Goal: Transaction & Acquisition: Purchase product/service

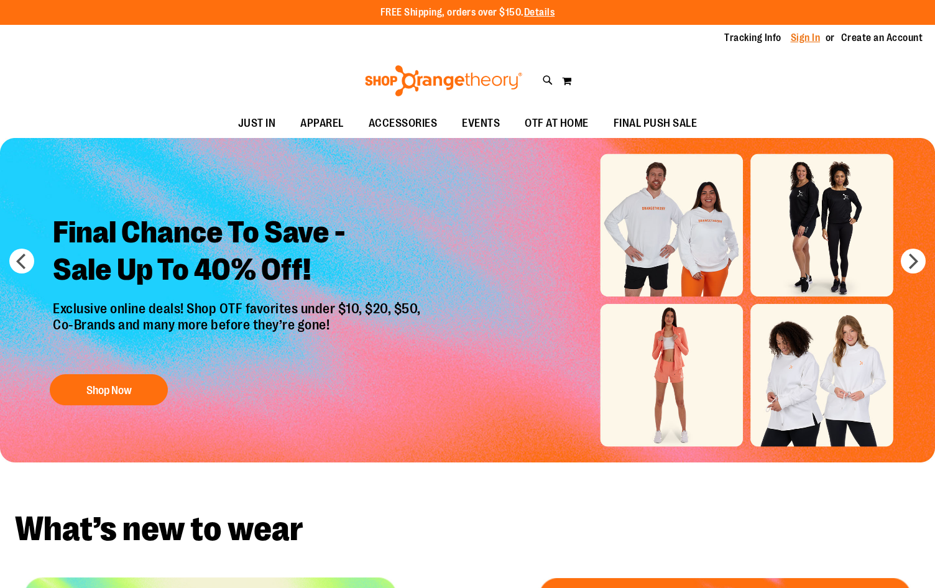
type input "**********"
click at [803, 40] on link "Sign In" at bounding box center [806, 38] width 30 height 14
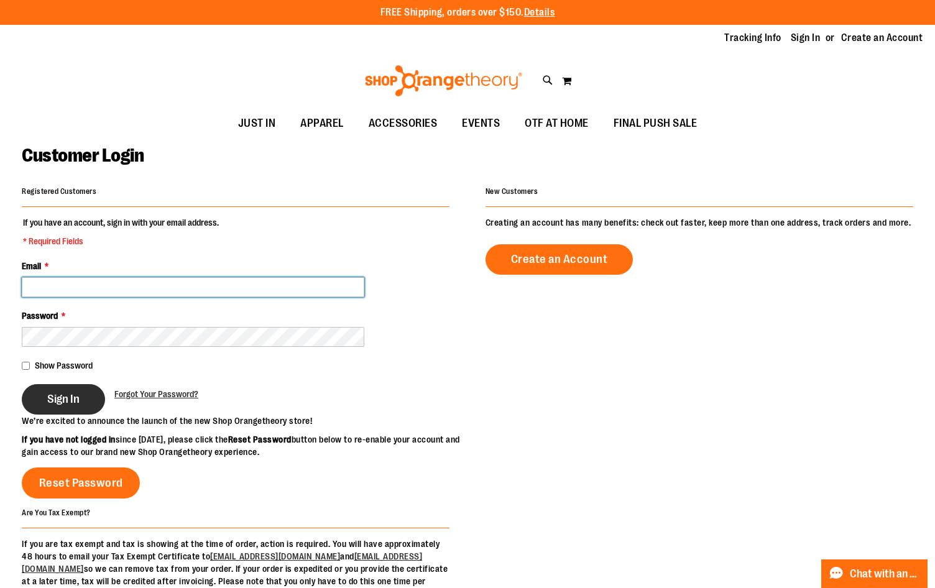
type input "**********"
click at [71, 412] on button "Sign In" at bounding box center [63, 399] width 83 height 30
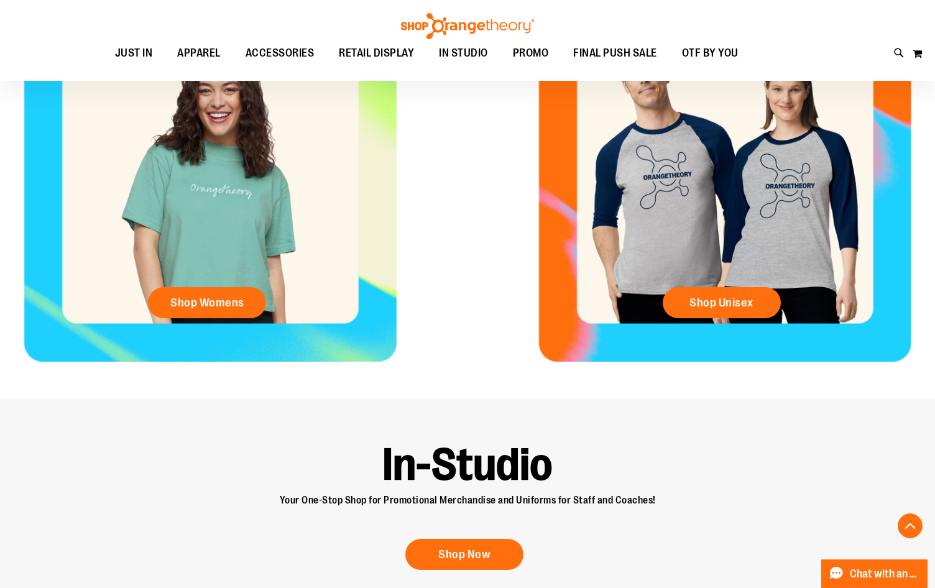
scroll to position [405, 0]
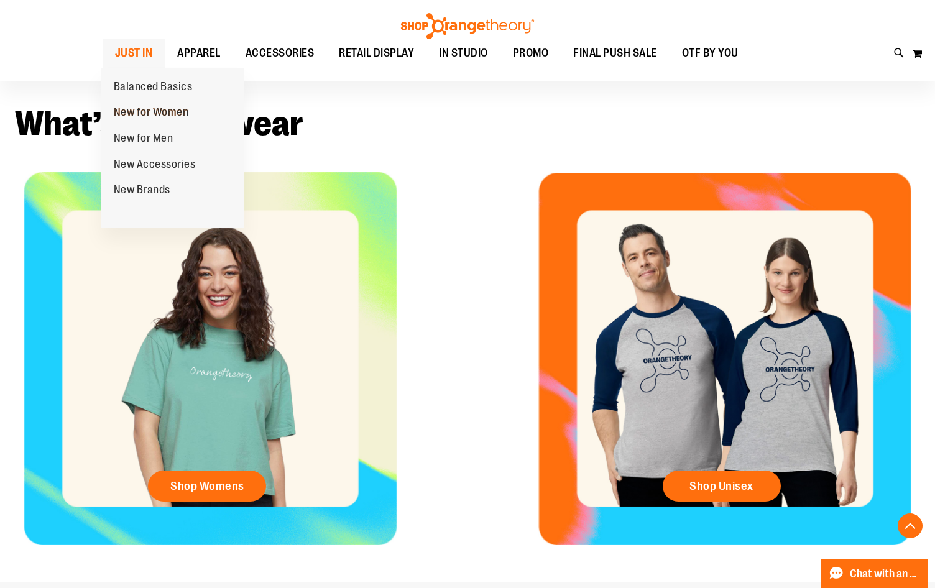
type input "**********"
click at [144, 114] on span "New for Women" at bounding box center [151, 114] width 75 height 16
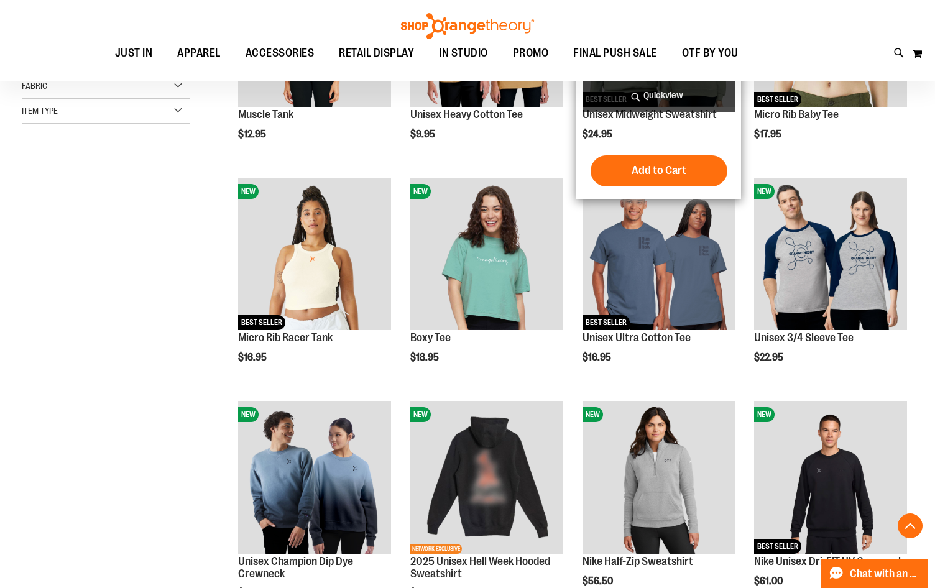
scroll to position [310, 0]
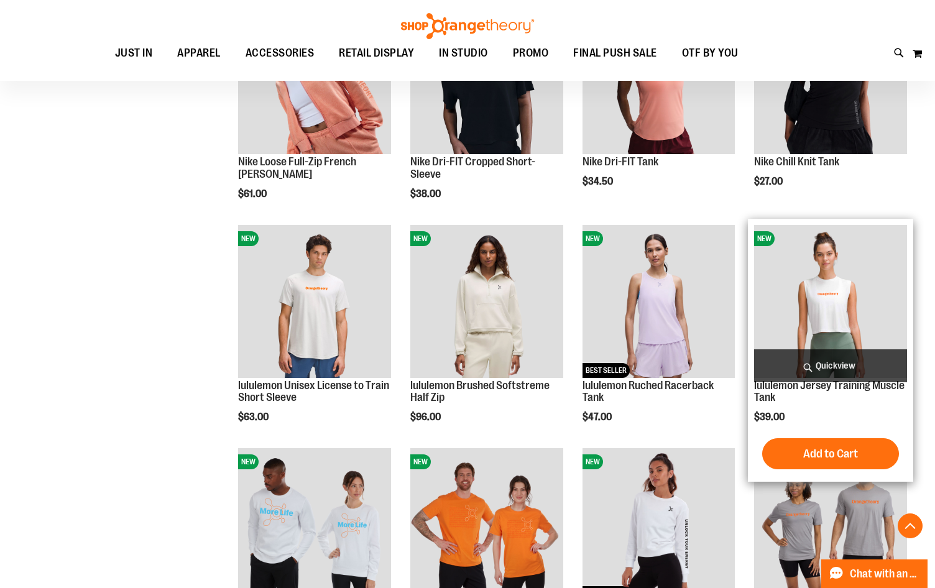
scroll to position [932, 0]
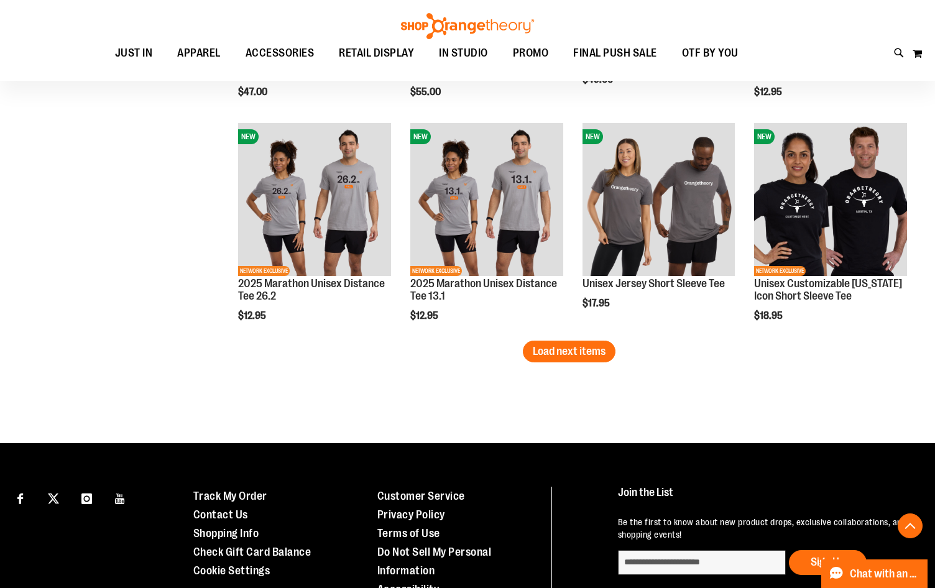
scroll to position [1927, 0]
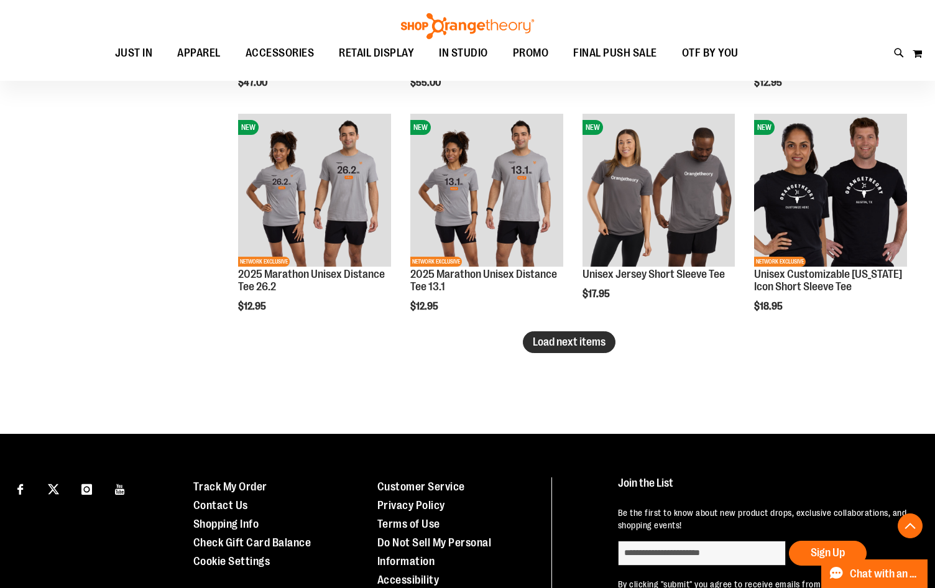
type input "**********"
click at [575, 344] on span "Load next items" at bounding box center [569, 342] width 73 height 12
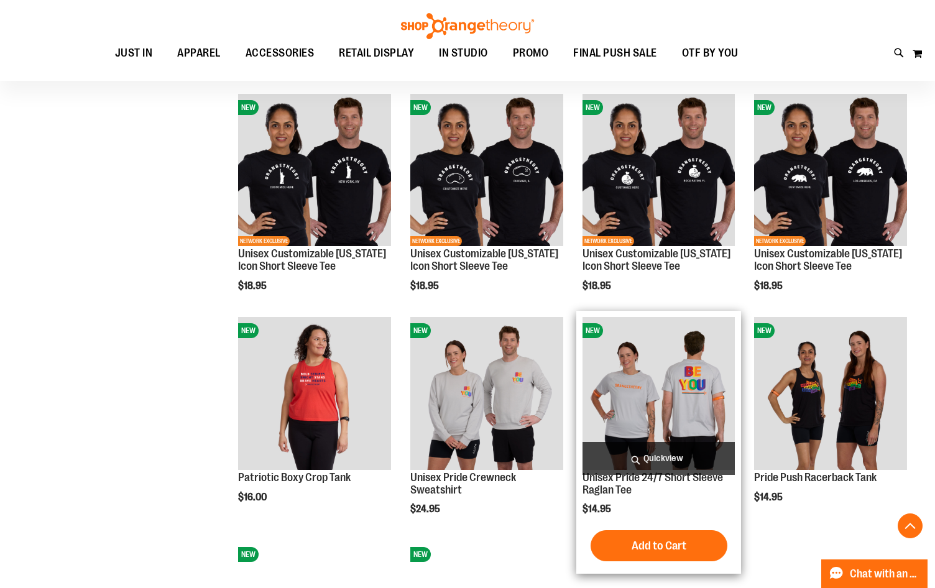
scroll to position [2362, 0]
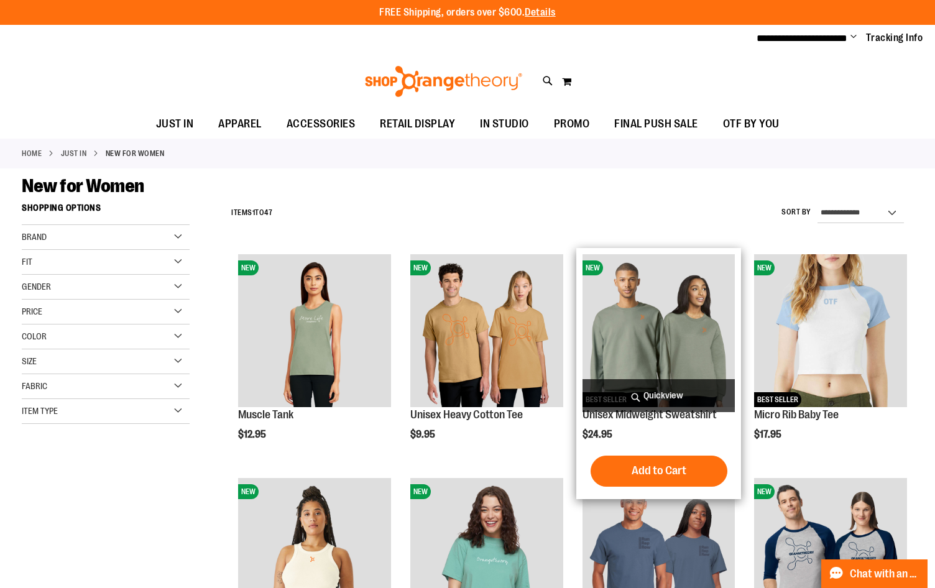
click at [656, 421] on div "Unisex Midweight Sweatshirt $24.95 Quickview Add to Cart In stock" at bounding box center [659, 373] width 153 height 238
click at [657, 416] on link "Unisex Midweight Sweatshirt" at bounding box center [650, 415] width 134 height 12
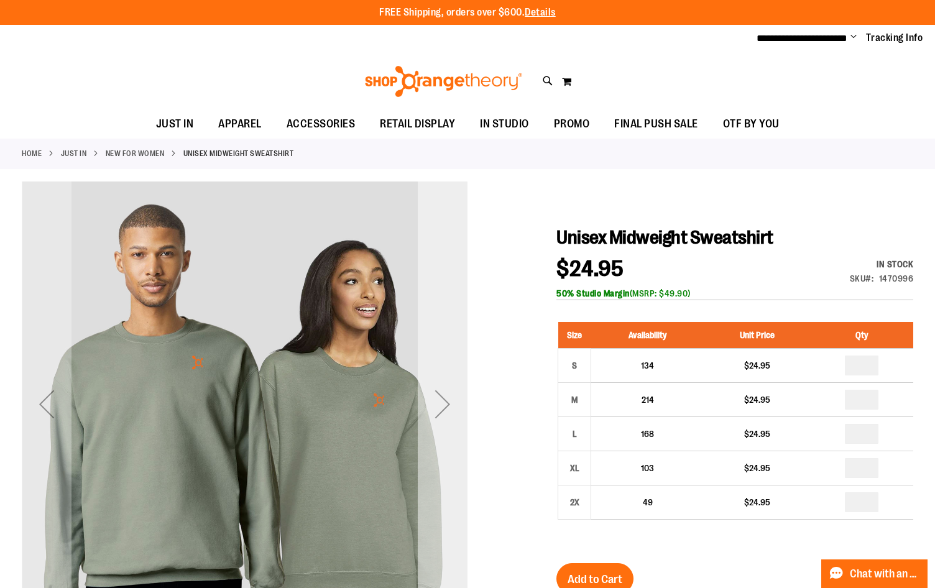
type input "**********"
click at [436, 381] on div "Next" at bounding box center [443, 404] width 50 height 50
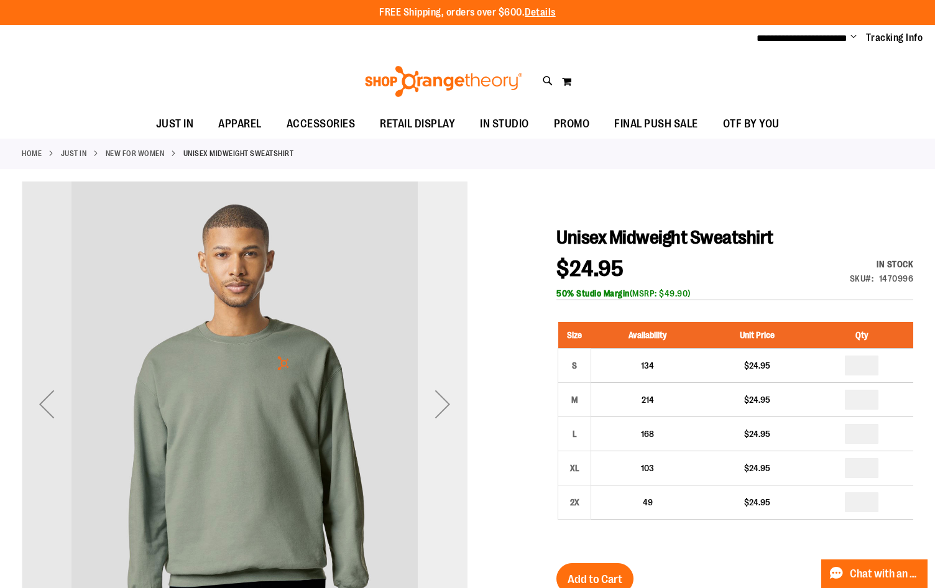
click at [437, 380] on div "Next" at bounding box center [443, 404] width 50 height 50
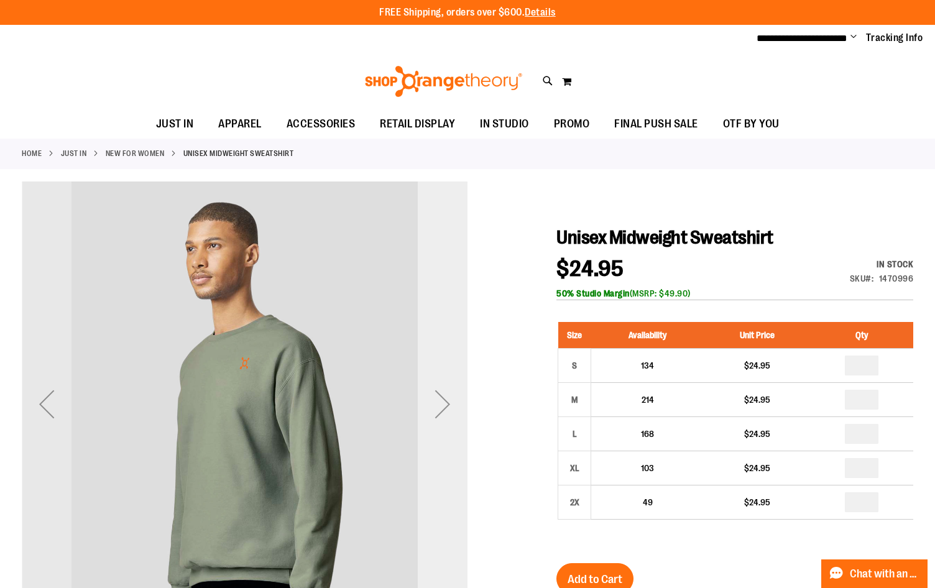
click at [437, 380] on div "Next" at bounding box center [443, 404] width 50 height 50
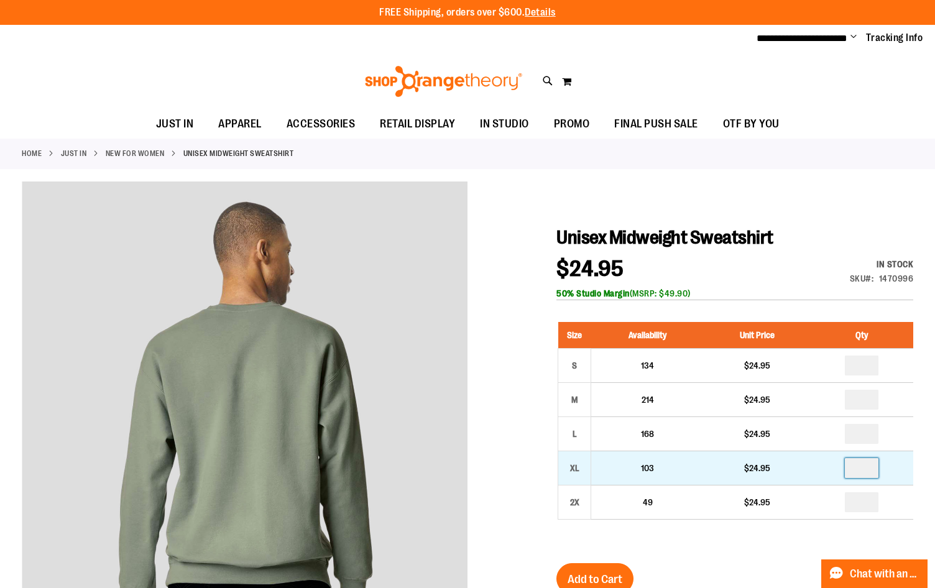
click at [868, 467] on input "number" at bounding box center [862, 468] width 34 height 20
type input "*"
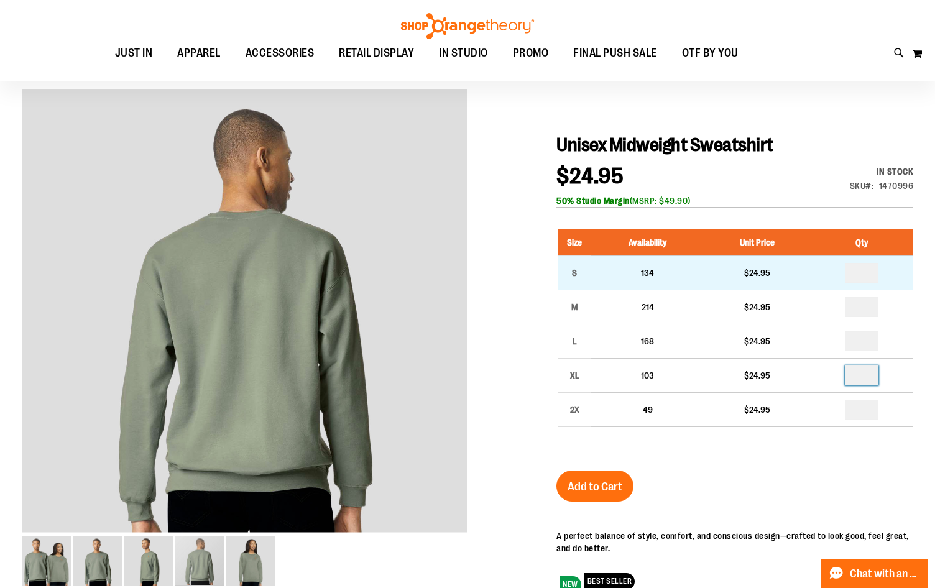
scroll to position [124, 0]
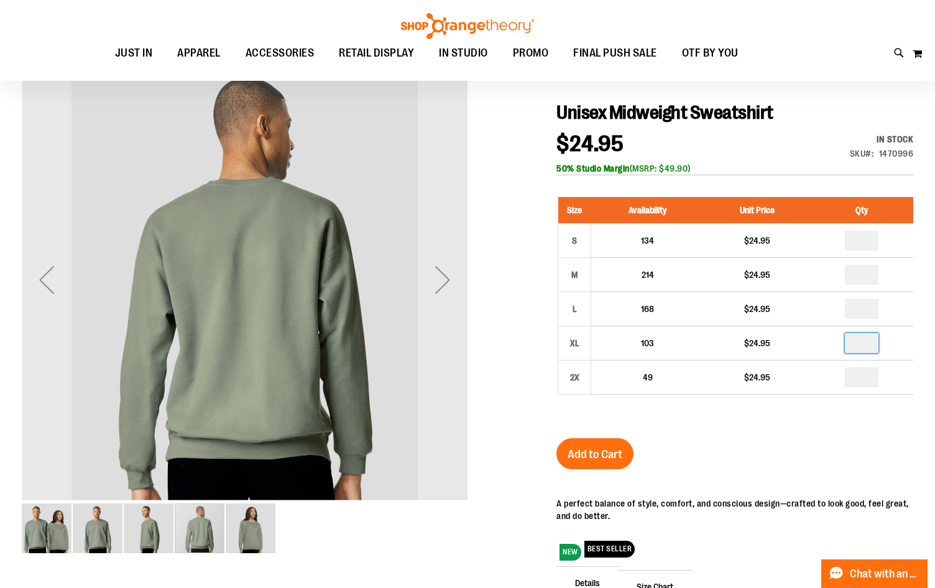
click at [101, 545] on img "image 2 of 5" at bounding box center [98, 529] width 50 height 50
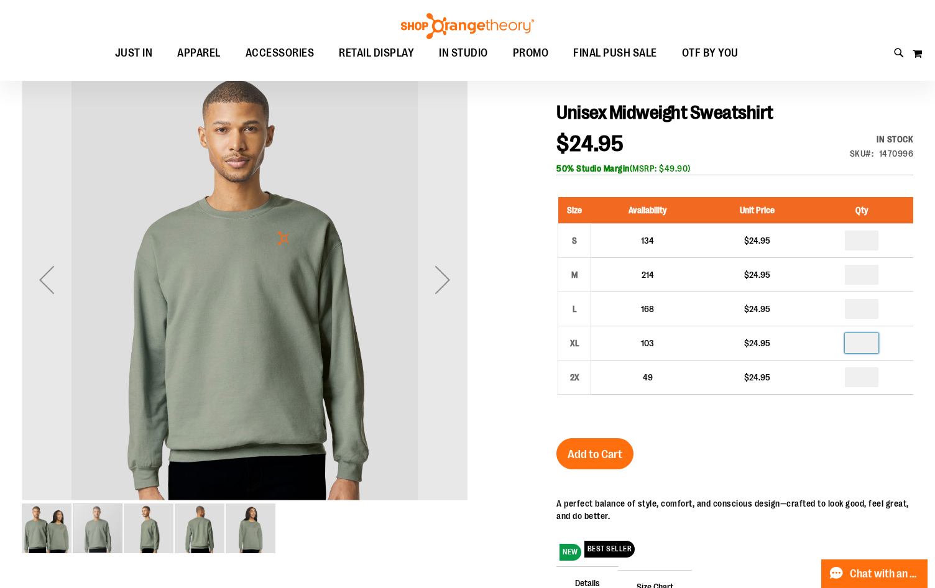
click at [128, 533] on img "image 3 of 5" at bounding box center [149, 529] width 50 height 50
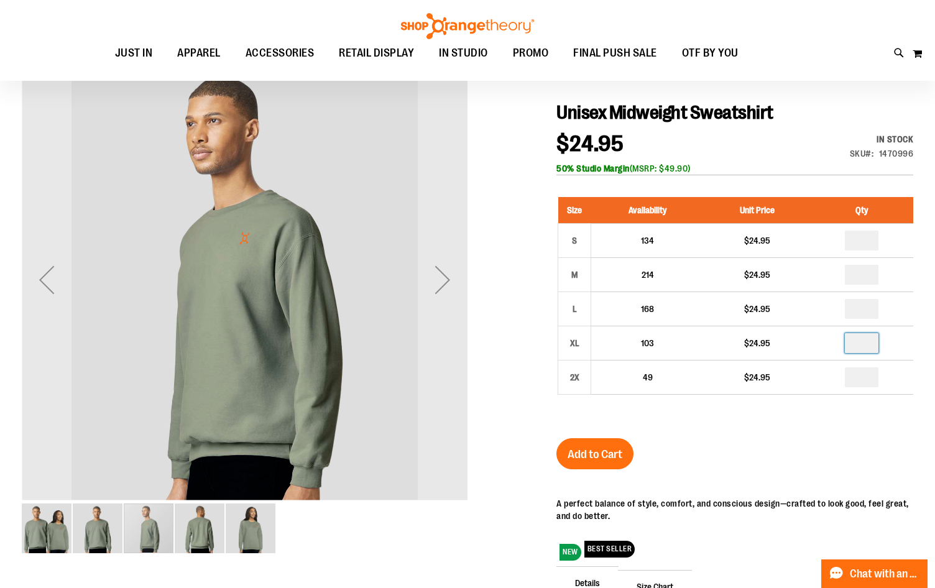
click at [189, 531] on img "image 4 of 5" at bounding box center [200, 529] width 50 height 50
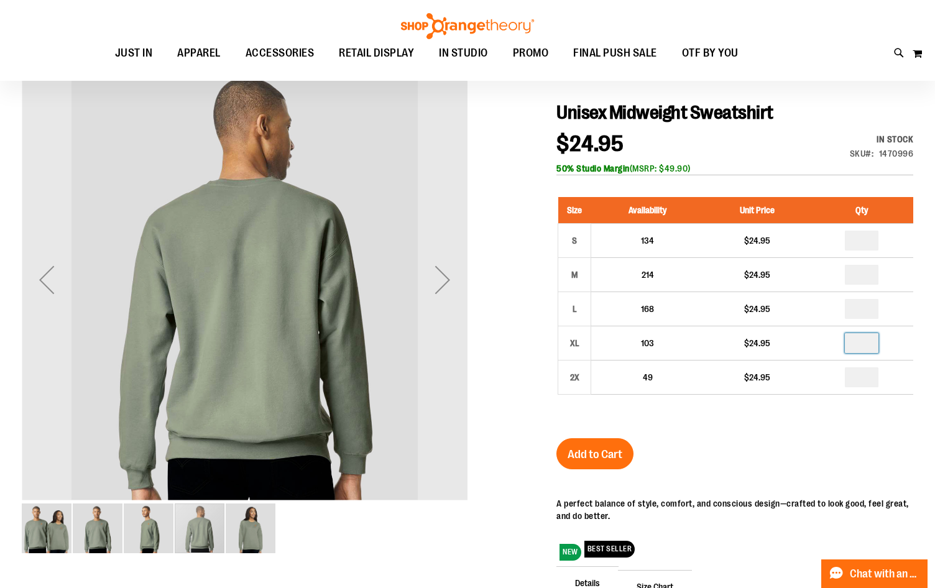
click at [246, 537] on img "image 5 of 5" at bounding box center [251, 529] width 50 height 50
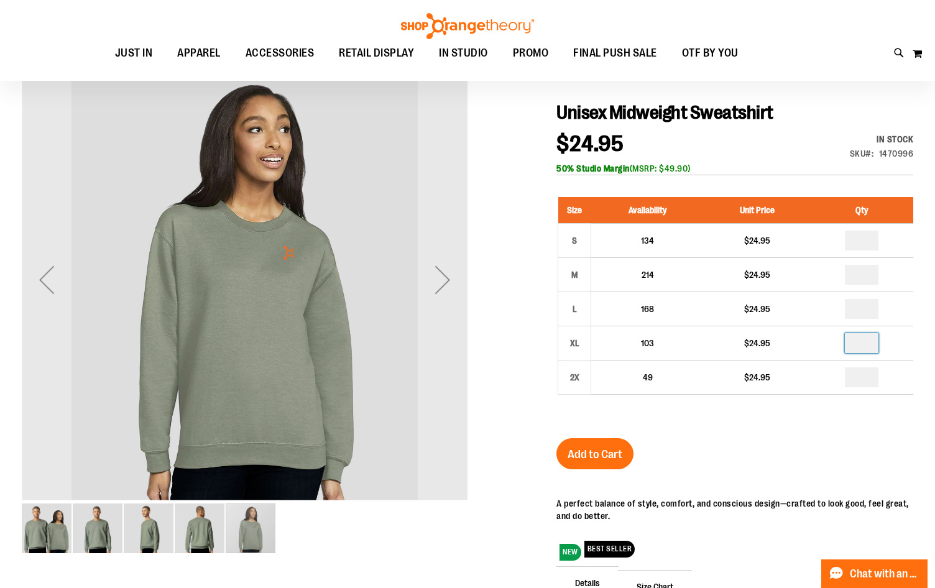
click at [85, 532] on img "image 2 of 5" at bounding box center [98, 529] width 50 height 50
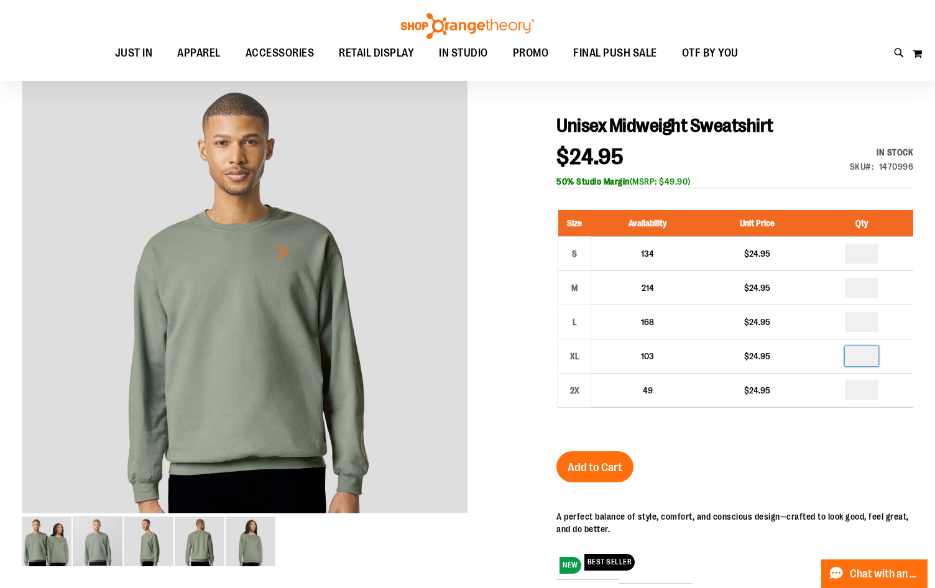
scroll to position [0, 0]
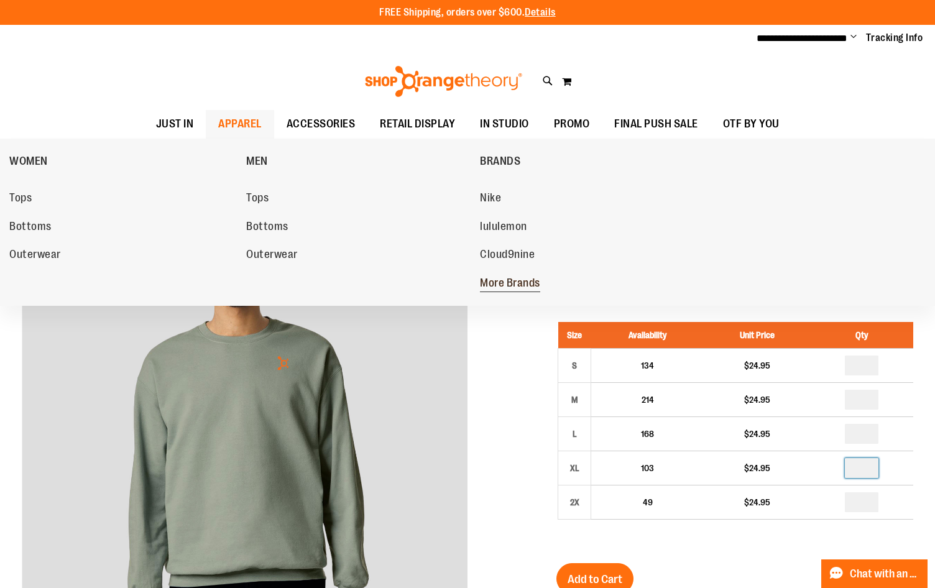
click at [533, 281] on span "More Brands" at bounding box center [510, 285] width 60 height 16
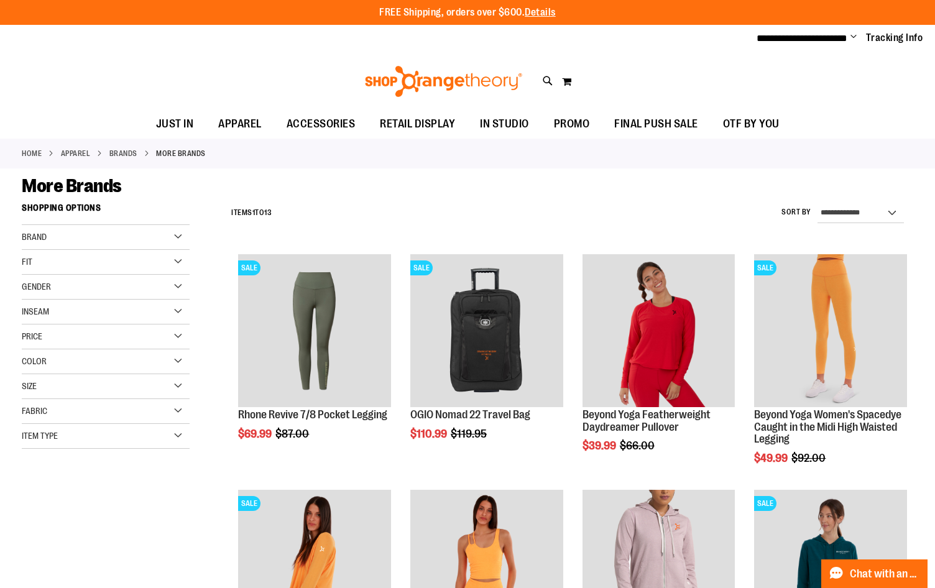
type input "**********"
click at [159, 231] on div "Brand" at bounding box center [106, 237] width 168 height 25
click at [166, 239] on div "Brand" at bounding box center [106, 237] width 168 height 25
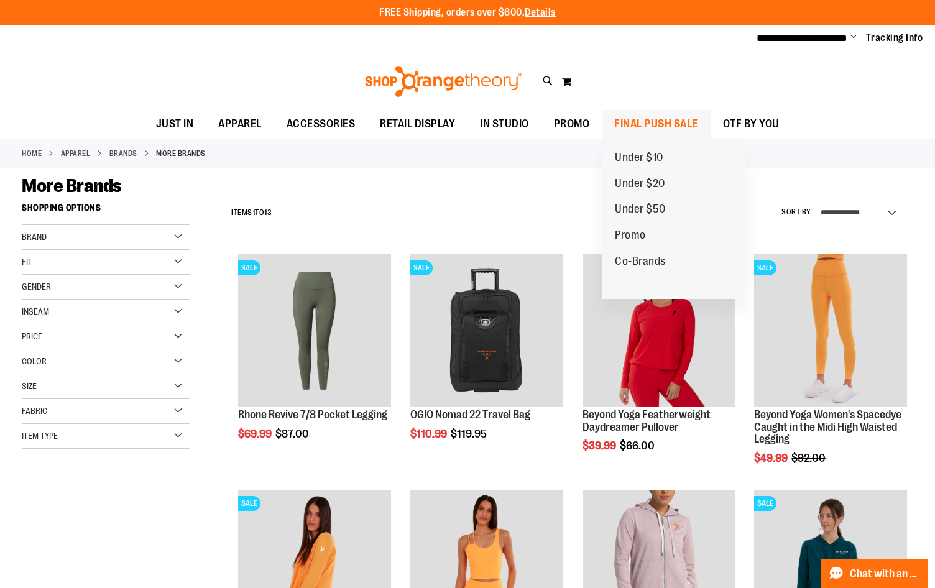
click at [668, 124] on span "FINAL PUSH SALE" at bounding box center [656, 124] width 84 height 28
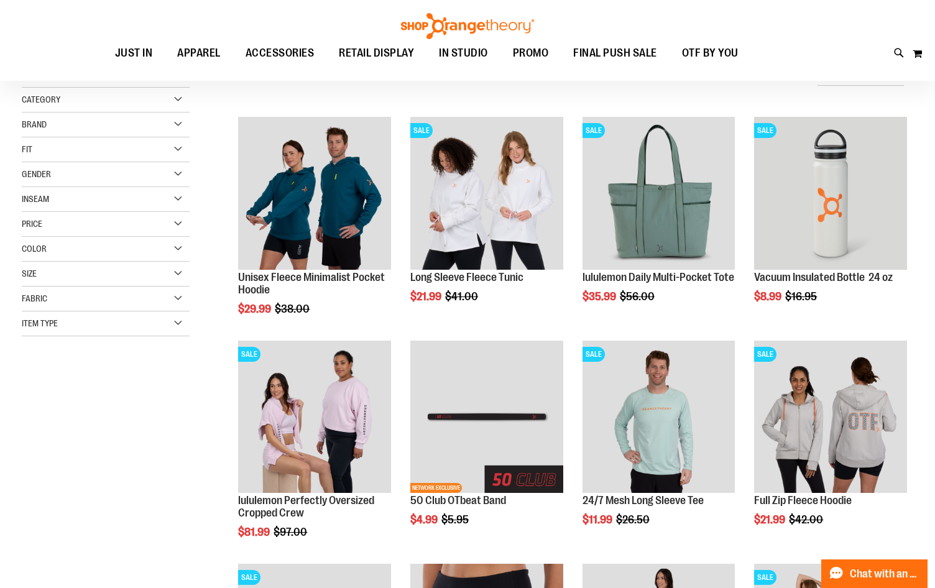
scroll to position [62, 0]
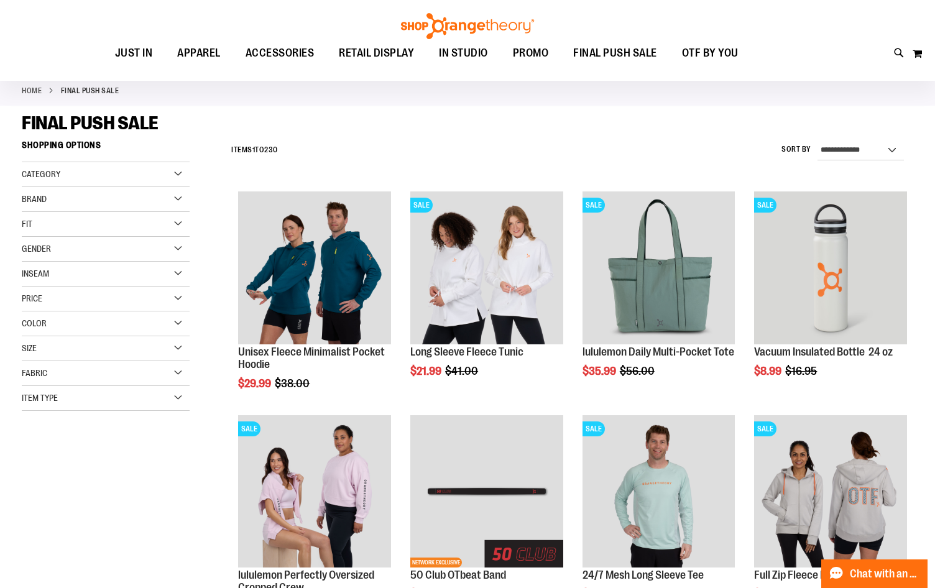
type input "**********"
click at [111, 170] on div "Category" at bounding box center [106, 174] width 168 height 25
click at [99, 181] on div "Category" at bounding box center [106, 174] width 168 height 25
click at [101, 228] on div "Fit" at bounding box center [106, 224] width 168 height 25
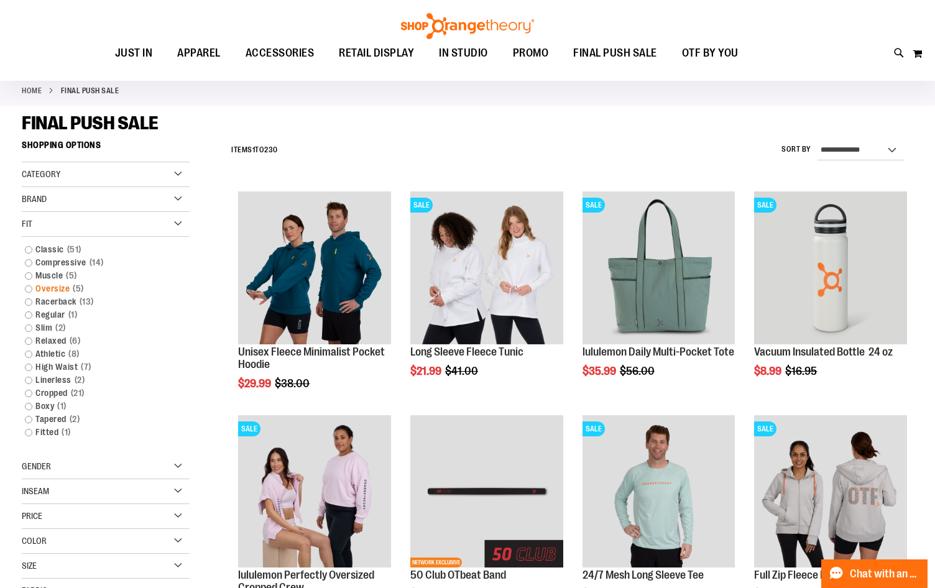
click at [56, 285] on link "Oversize 5 items" at bounding box center [99, 288] width 161 height 13
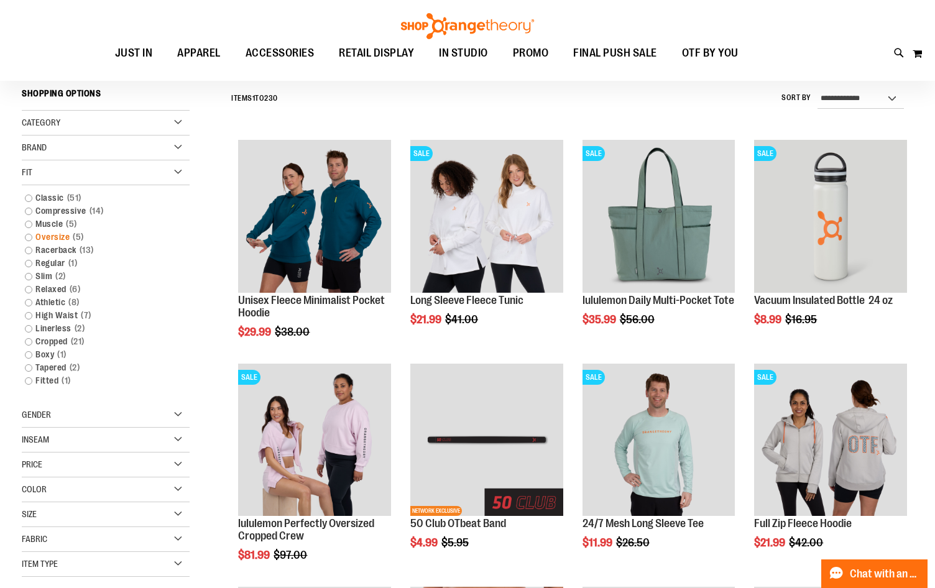
scroll to position [116, 0]
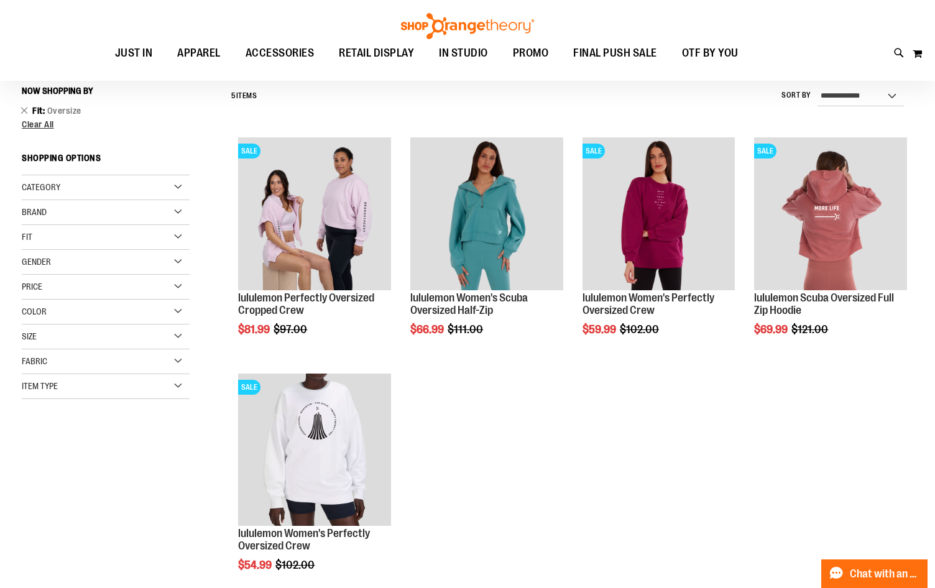
click at [143, 380] on div "Item Type" at bounding box center [106, 386] width 168 height 25
click at [35, 434] on link "Sweatshirts 3 items" at bounding box center [99, 431] width 161 height 13
click at [28, 433] on link "Sweatshirts 3 items" at bounding box center [99, 431] width 161 height 13
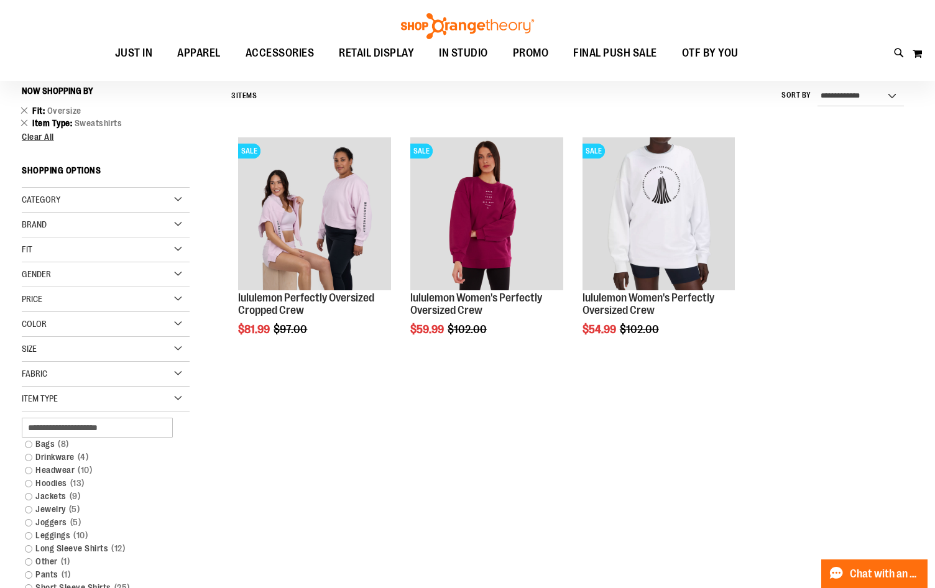
click at [57, 251] on div "Fit" at bounding box center [106, 250] width 168 height 25
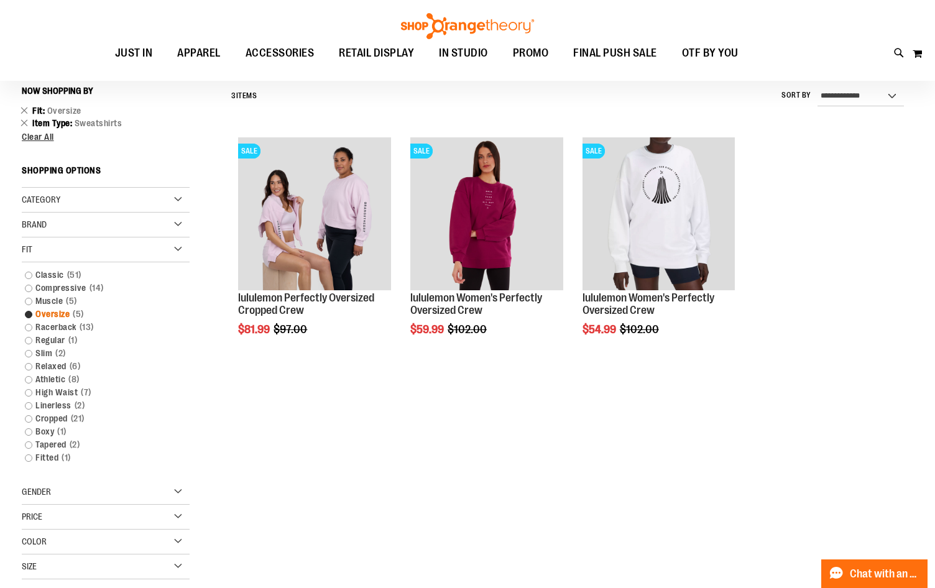
click at [29, 317] on link "Oversize 5 items" at bounding box center [99, 314] width 161 height 13
click at [62, 312] on link "Oversize 5 items" at bounding box center [99, 314] width 161 height 13
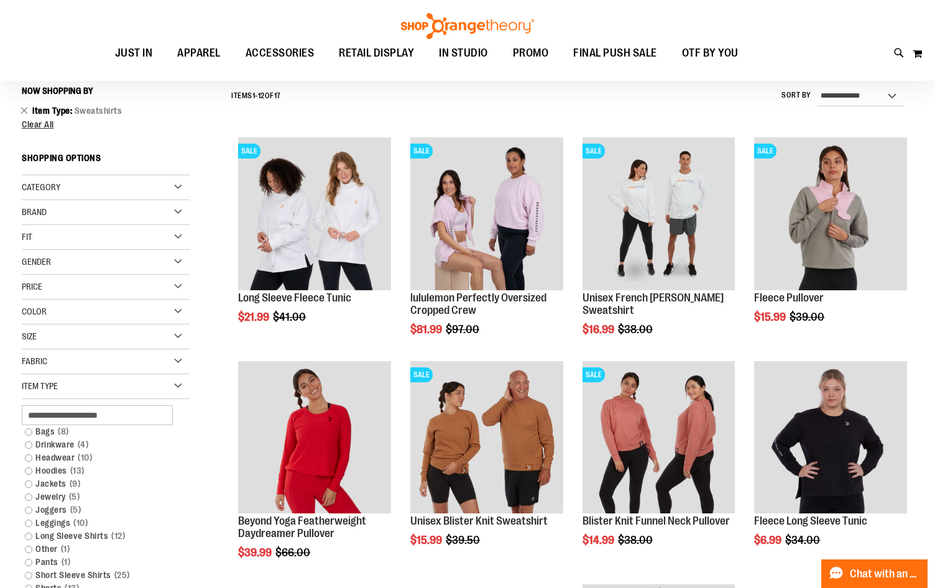
click at [85, 241] on div "Fit" at bounding box center [106, 237] width 168 height 25
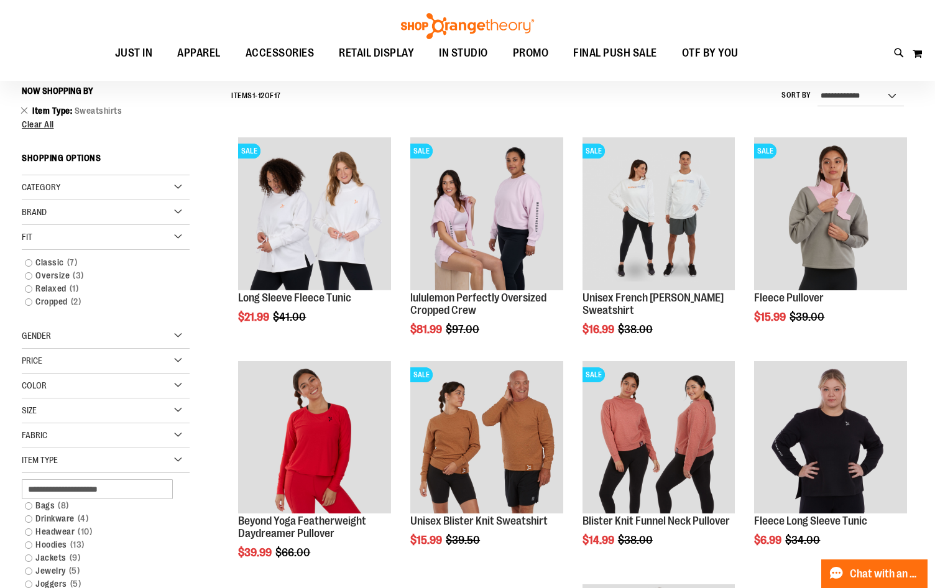
click at [85, 241] on div "Fit" at bounding box center [106, 237] width 168 height 25
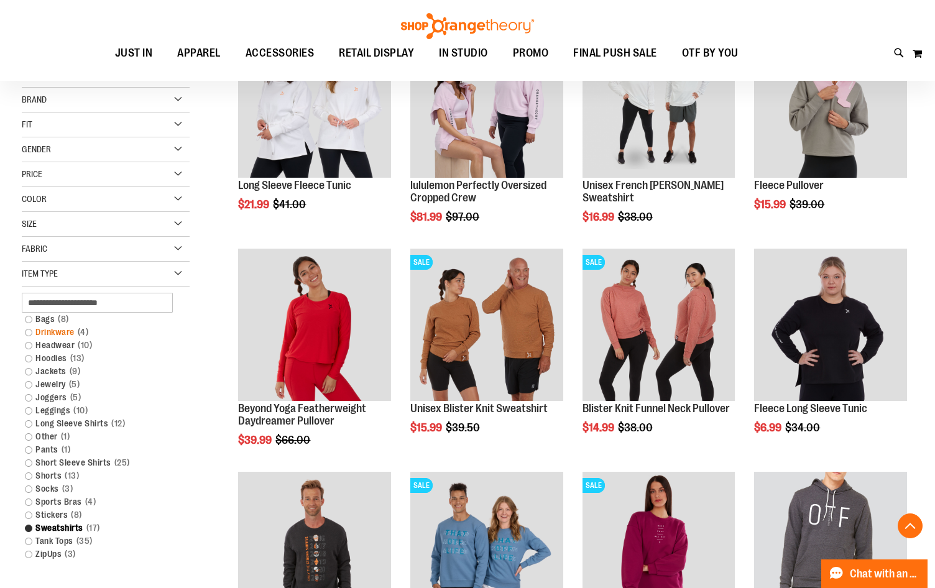
scroll to position [240, 0]
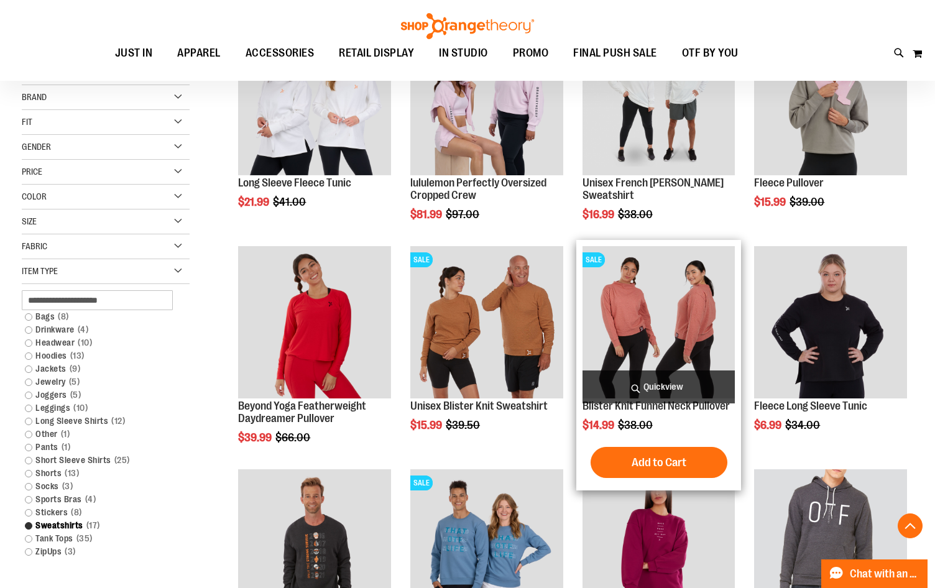
scroll to position [24, 0]
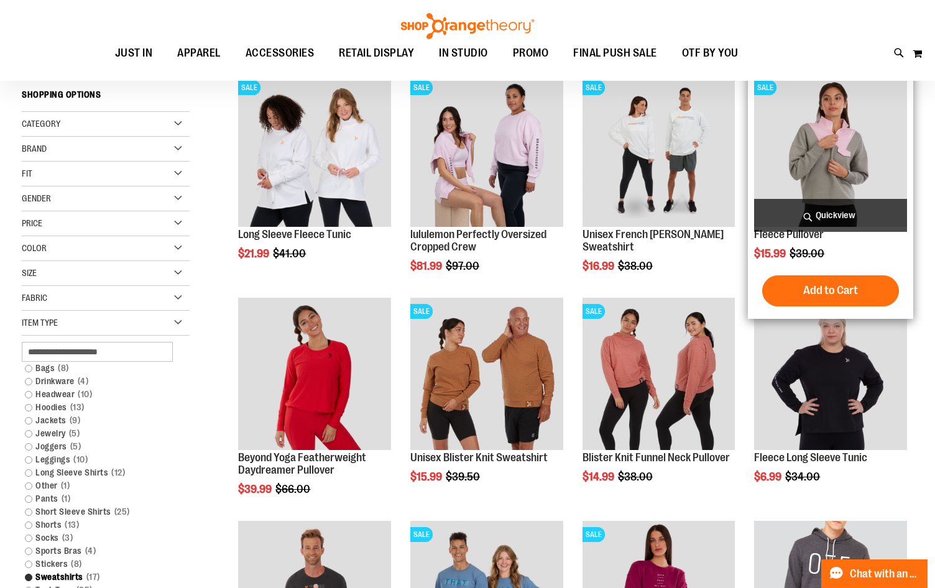
scroll to position [186, 0]
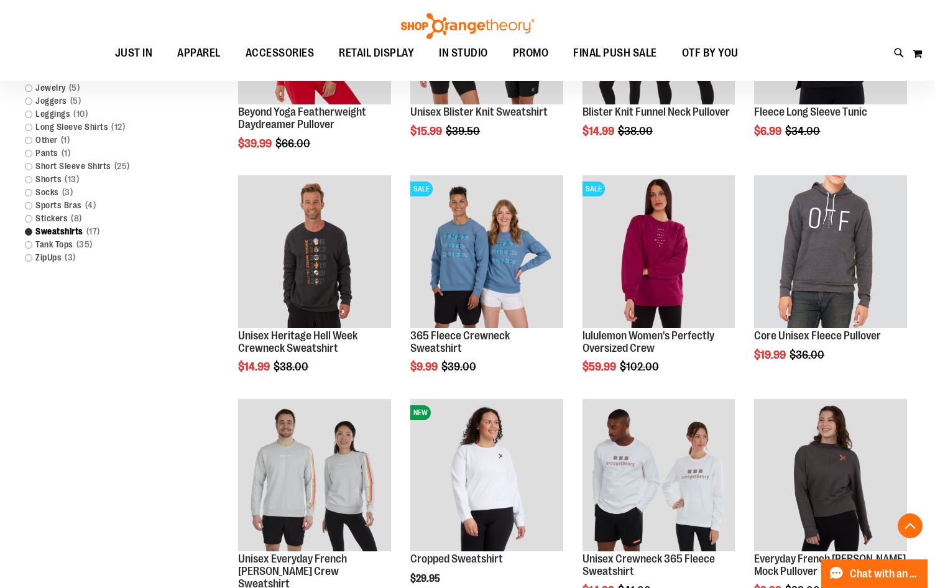
scroll to position [497, 0]
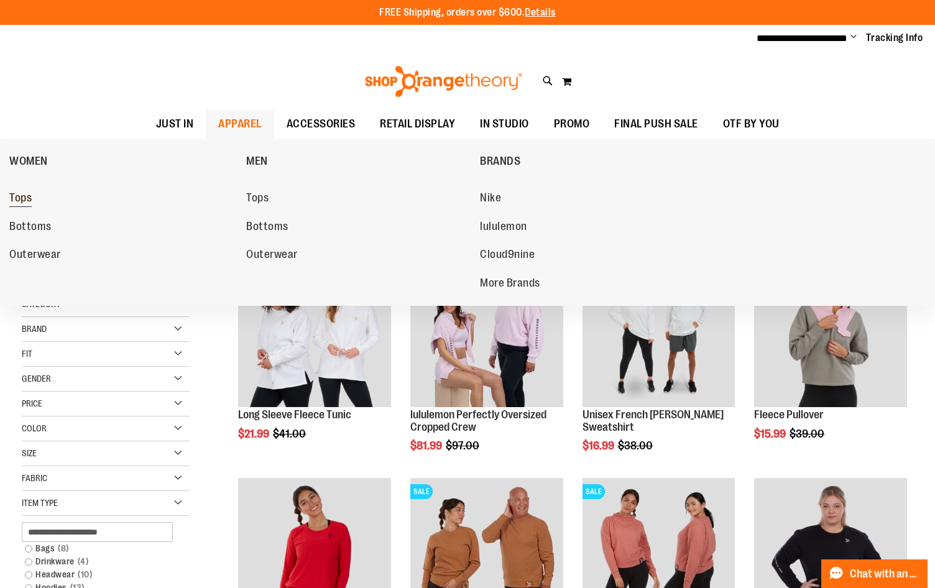
click at [16, 196] on span "Tops" at bounding box center [20, 200] width 22 height 16
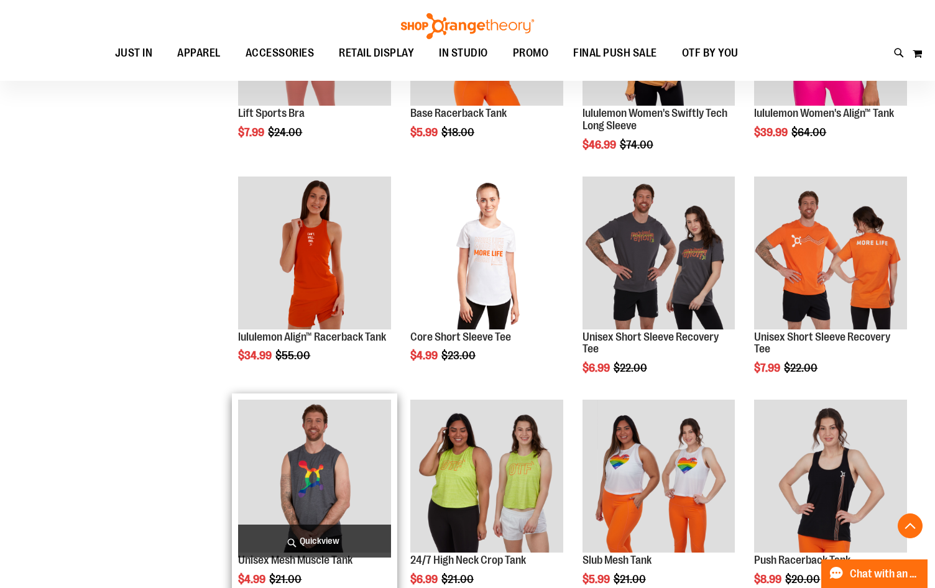
scroll to position [994, 0]
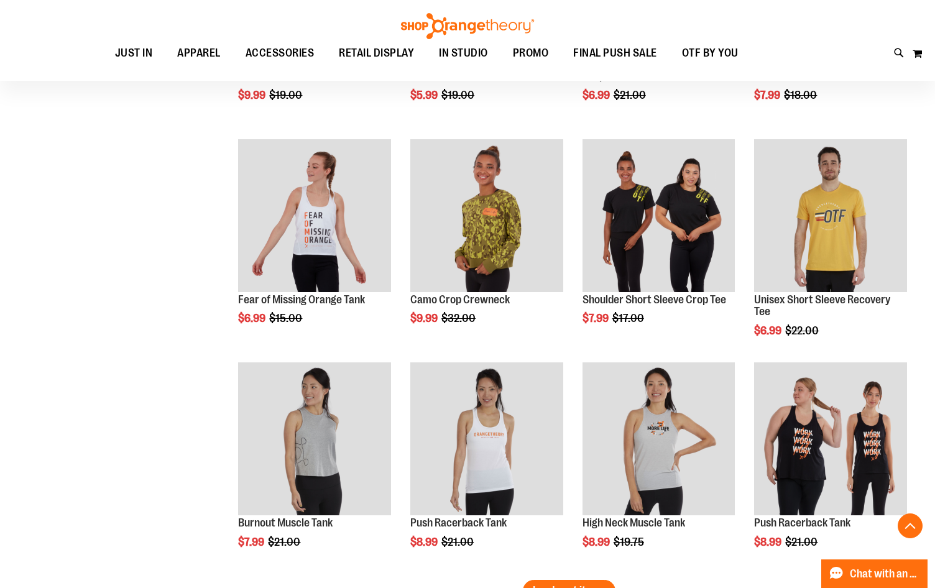
scroll to position [1927, 0]
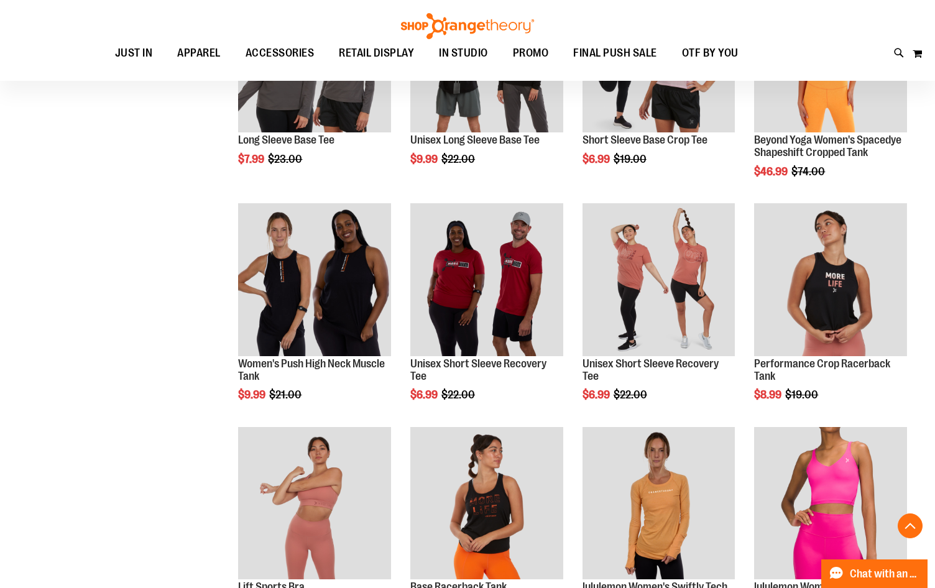
scroll to position [186, 0]
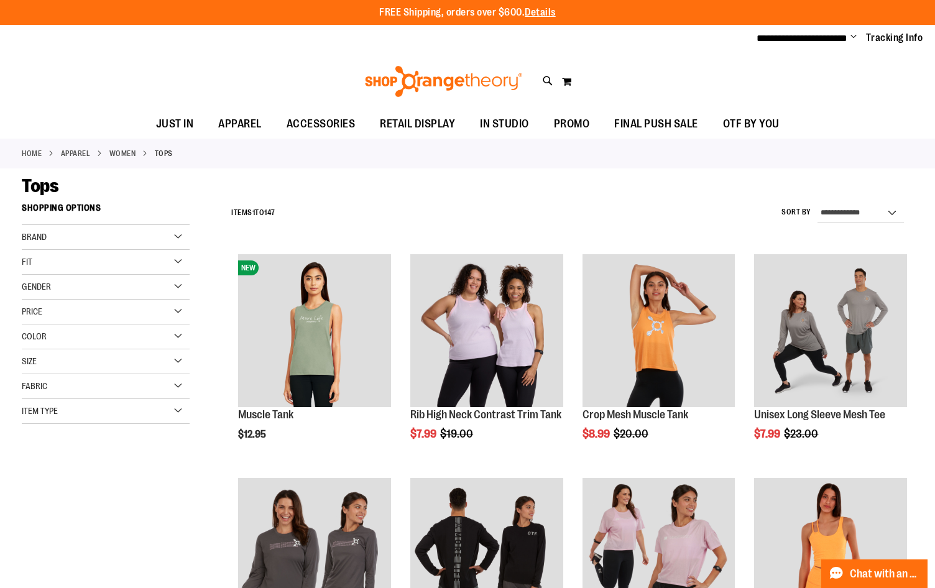
type input "**********"
click at [85, 412] on div "Item Type" at bounding box center [106, 411] width 168 height 25
click at [33, 518] on link "Sweatshirts 3 items" at bounding box center [99, 521] width 161 height 13
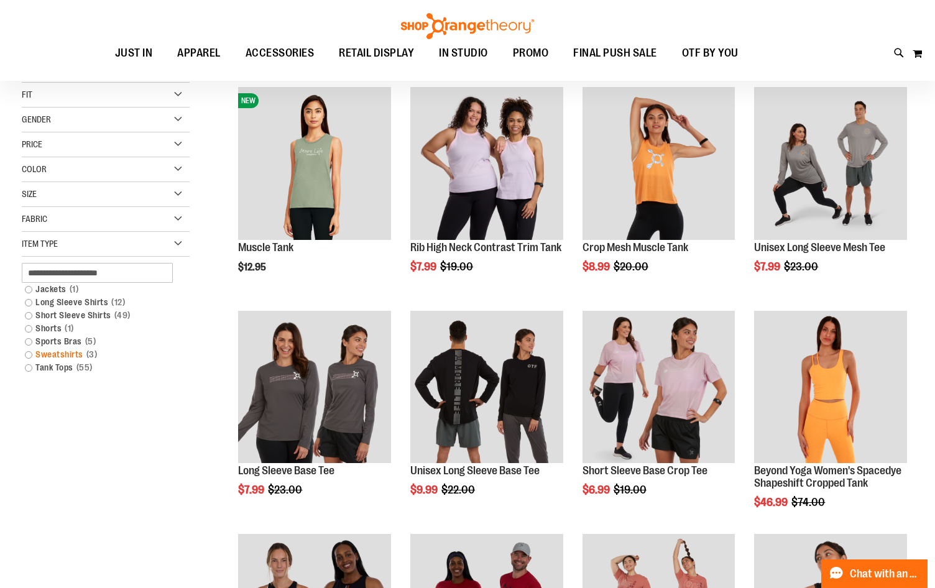
scroll to position [196, 0]
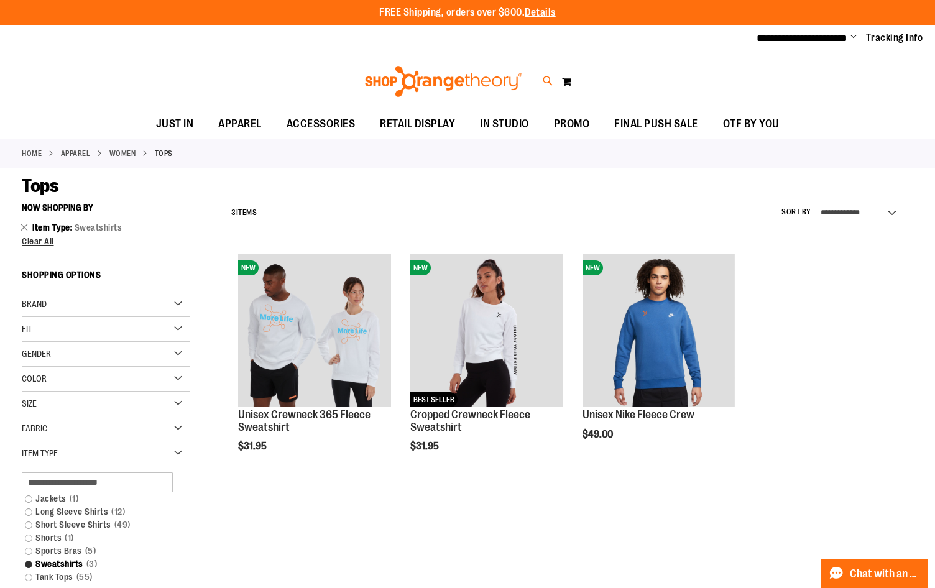
click at [552, 81] on icon at bounding box center [548, 81] width 11 height 14
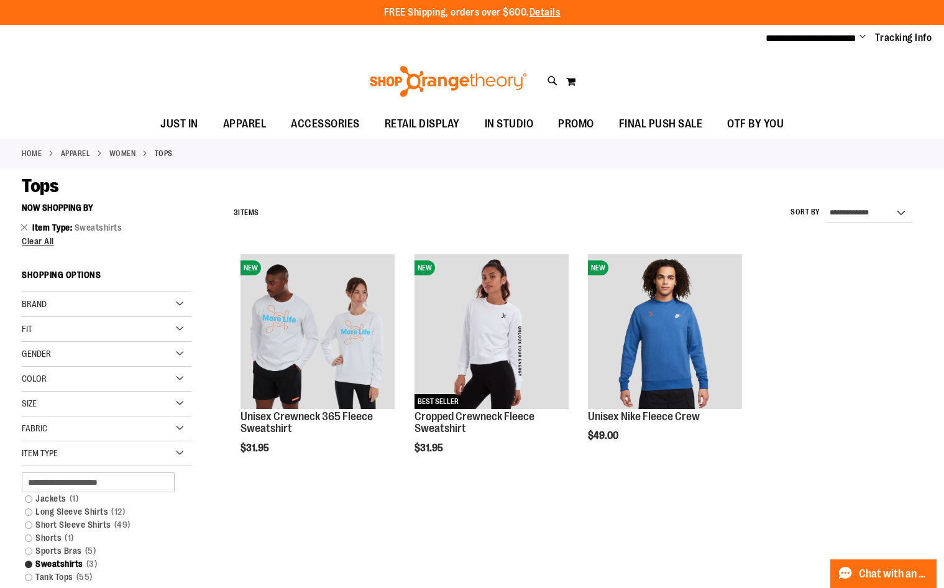
type input "**********"
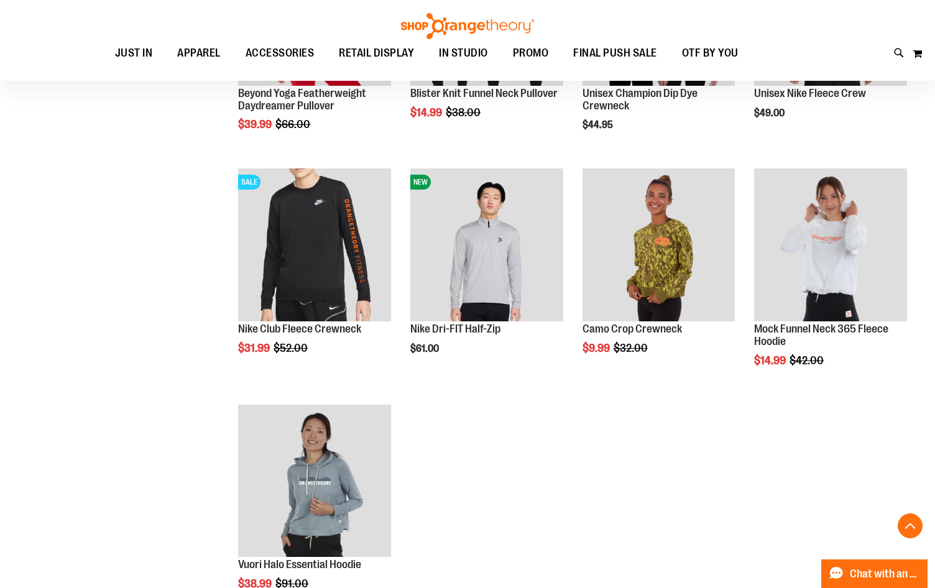
scroll to position [3233, 0]
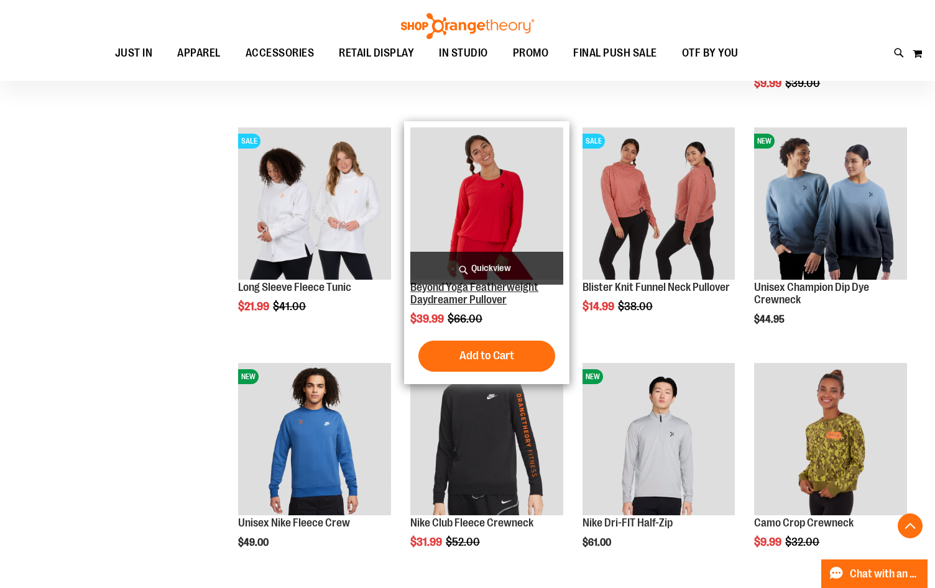
scroll to position [6021, 0]
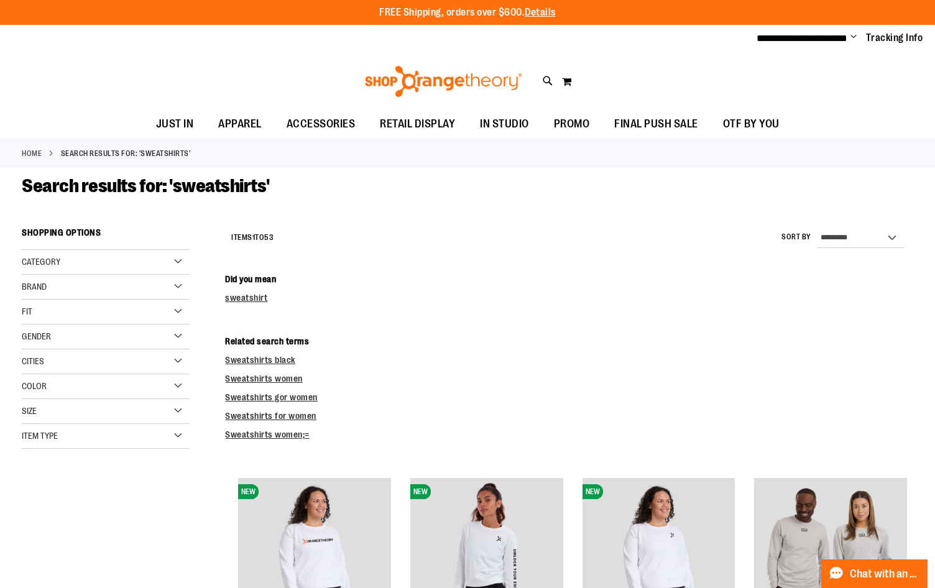
type input "**********"
click at [839, 237] on select "**********" at bounding box center [861, 238] width 86 height 20
select select "*********"
click at [818, 228] on select "**********" at bounding box center [861, 238] width 86 height 20
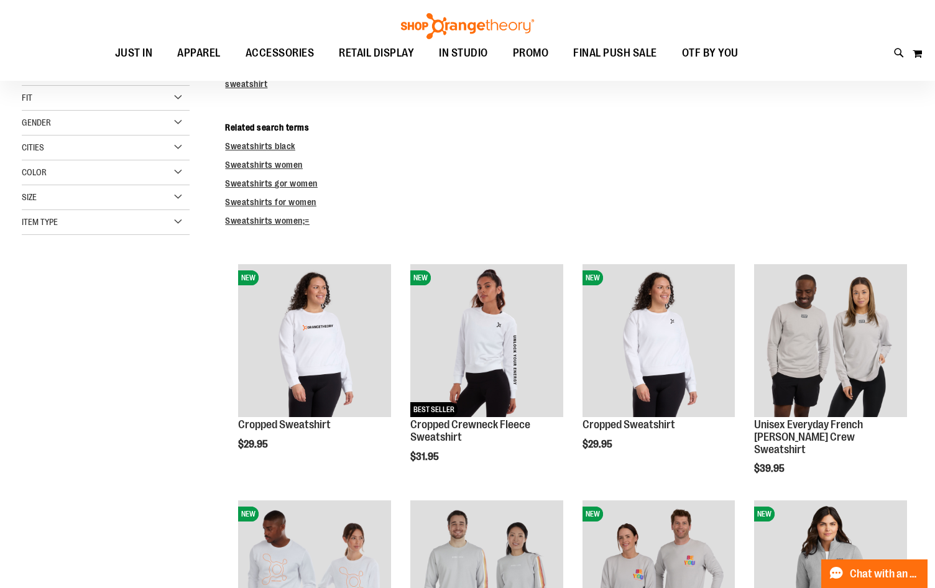
scroll to position [221, 0]
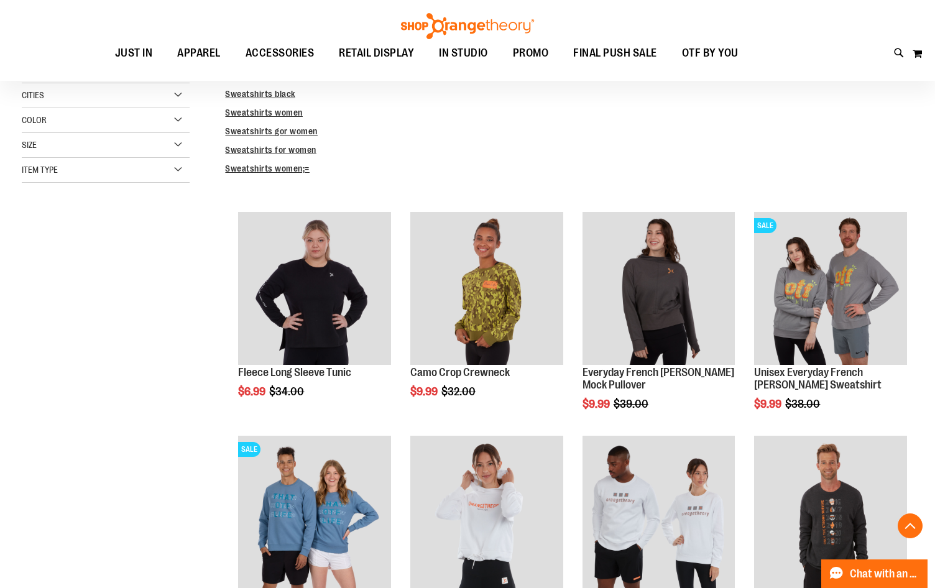
scroll to position [284, 0]
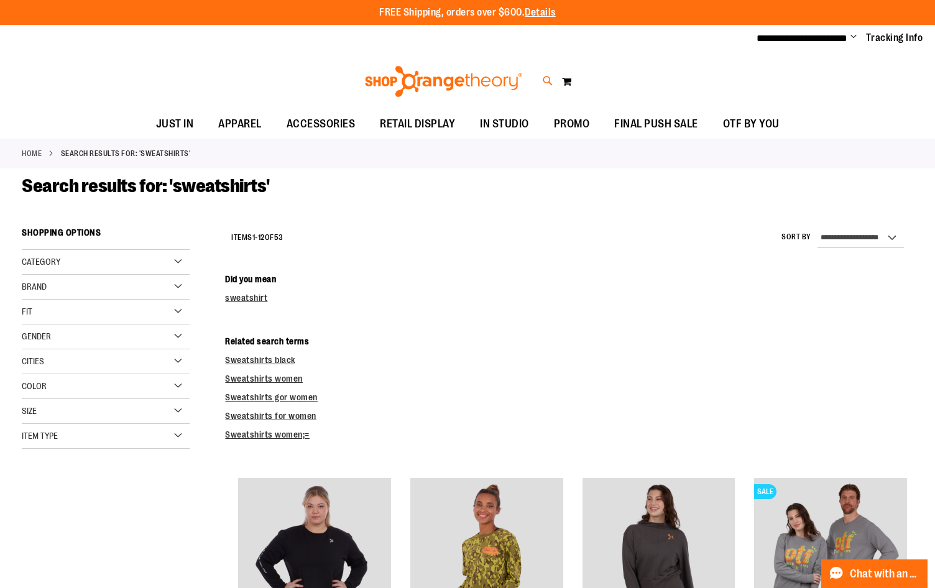
click at [547, 82] on icon at bounding box center [548, 81] width 11 height 14
type input "*"
type input "*****"
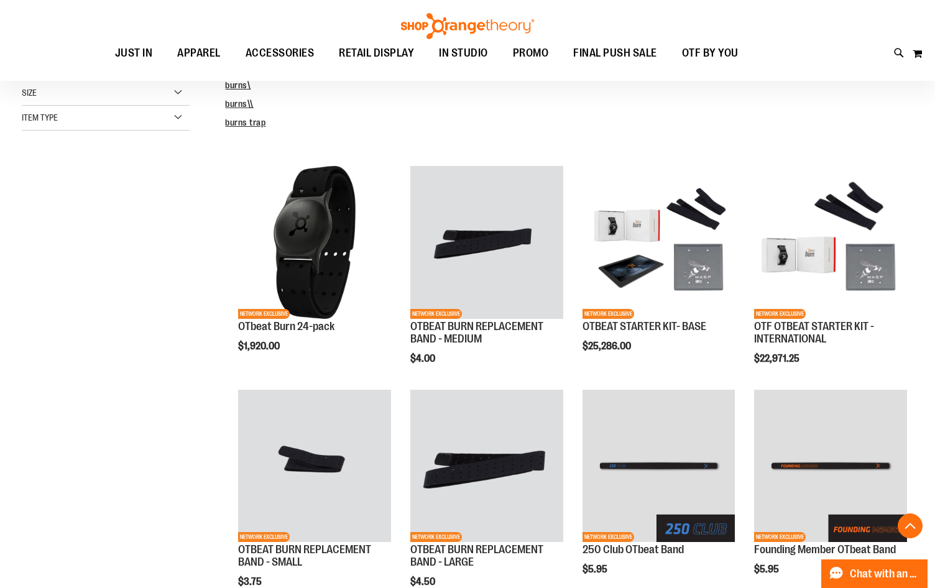
scroll to position [310, 0]
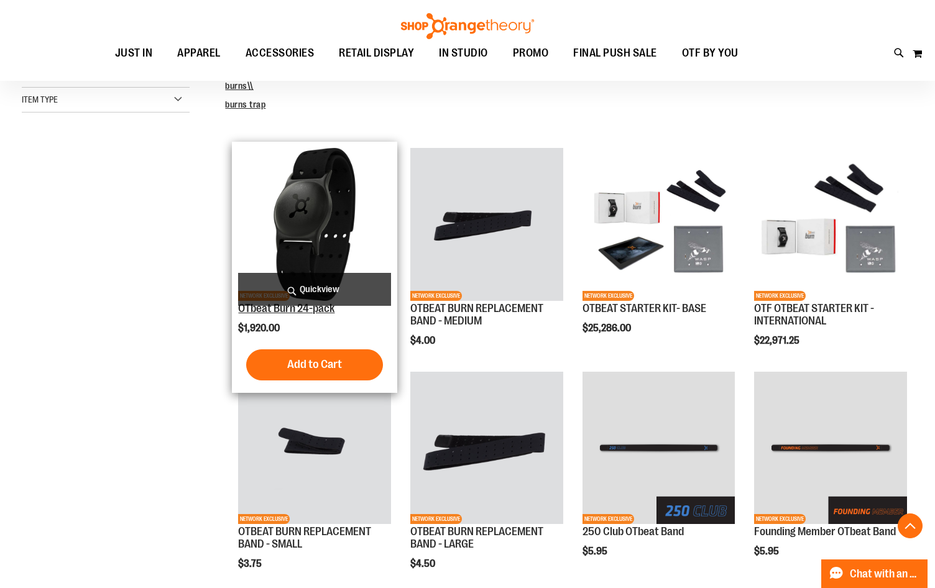
type input "**********"
click at [304, 311] on link "OTbeat Burn 24-pack" at bounding box center [286, 308] width 96 height 12
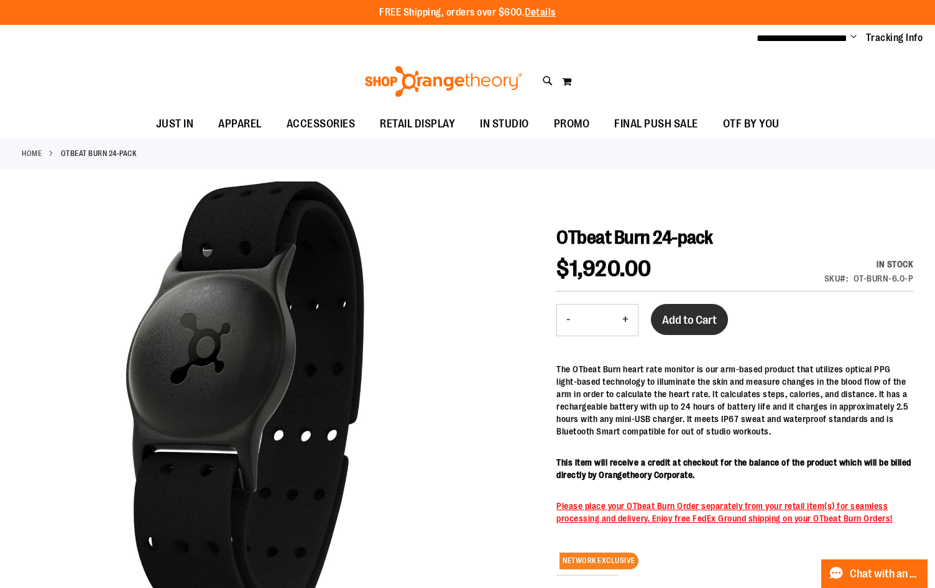
type input "**********"
click at [676, 318] on span "Add to Cart" at bounding box center [689, 320] width 55 height 14
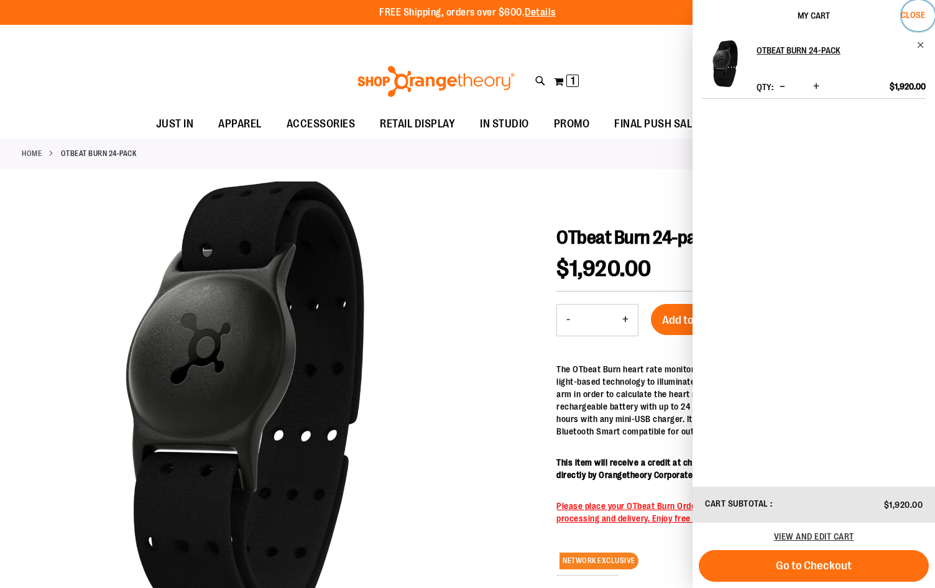
click at [905, 18] on span "Close" at bounding box center [913, 15] width 24 height 10
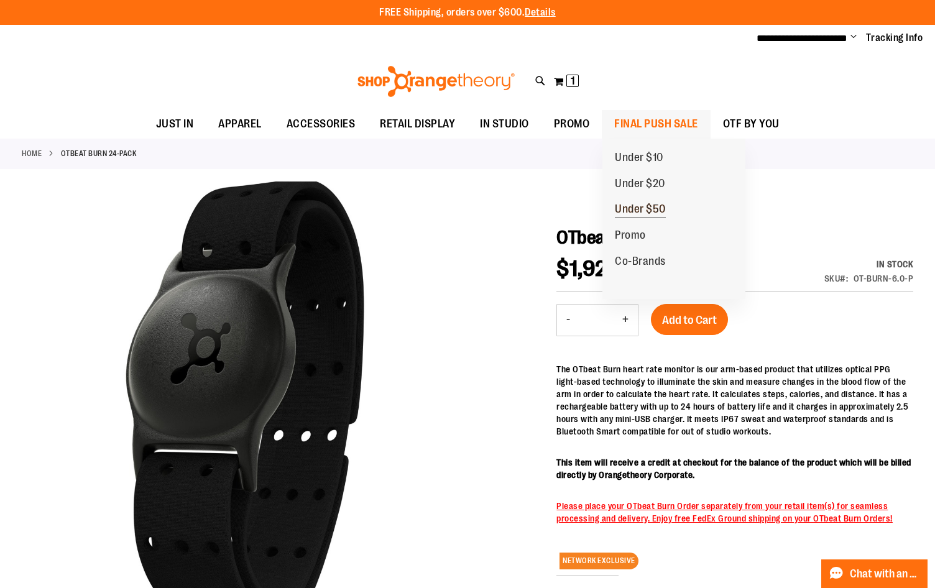
click at [653, 210] on span "Under $50" at bounding box center [640, 211] width 51 height 16
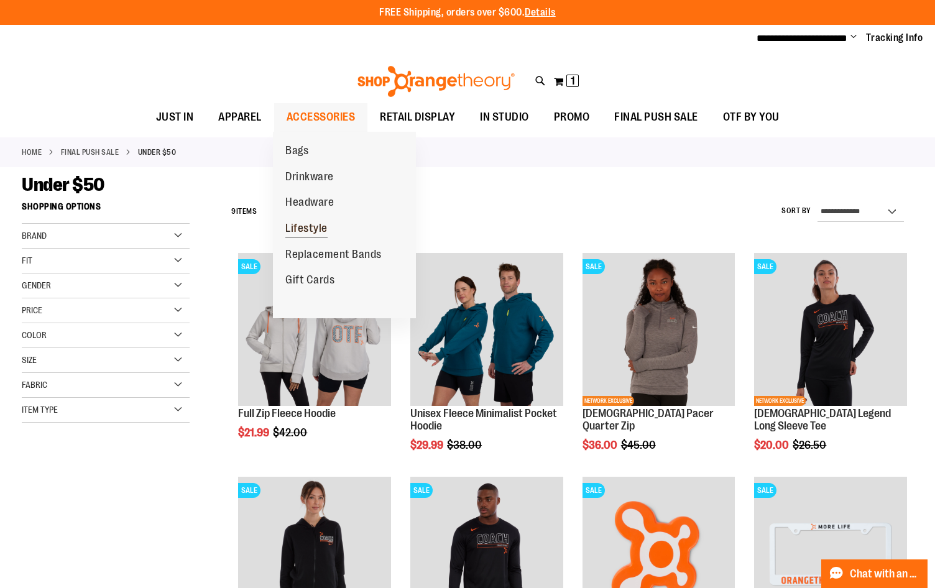
type input "**********"
click at [323, 234] on span "Lifestyle" at bounding box center [306, 230] width 42 height 16
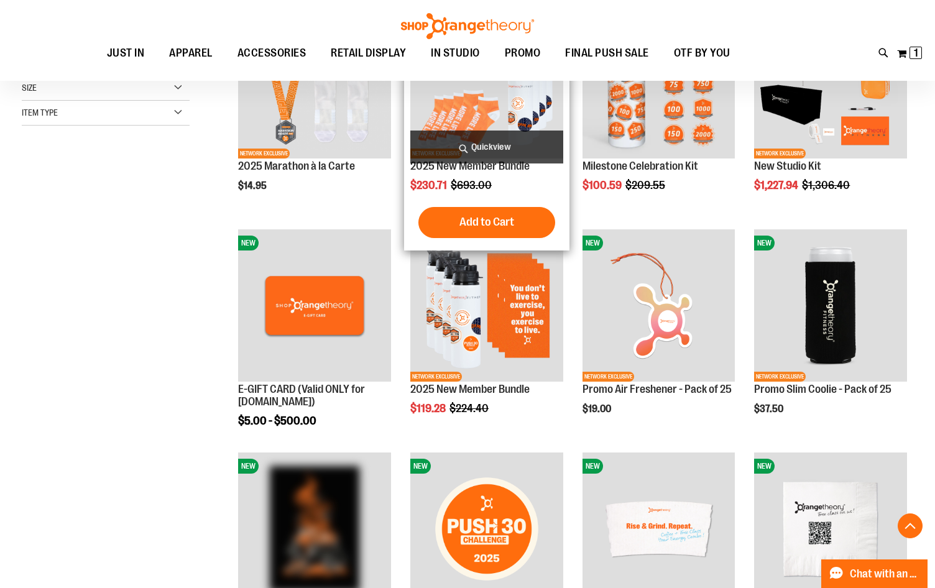
scroll to position [248, 0]
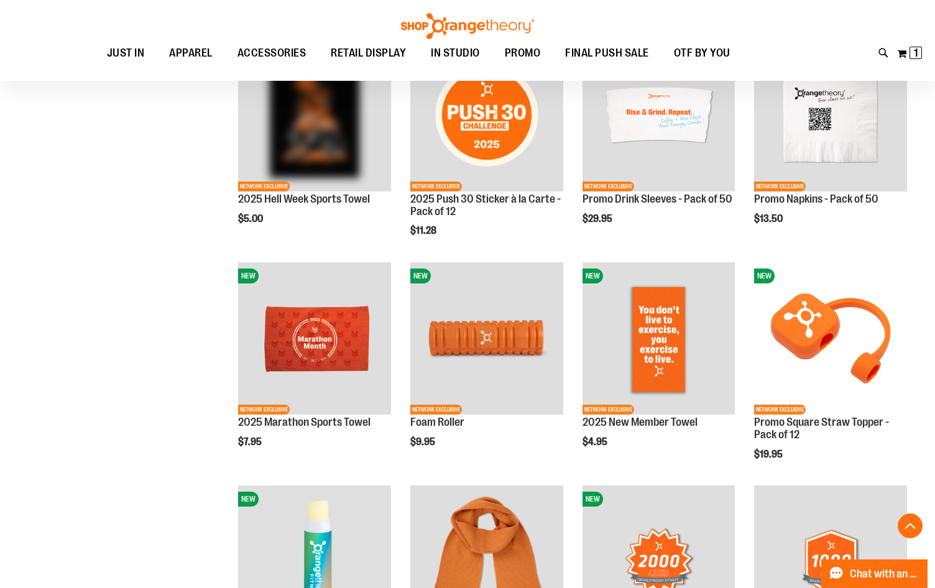
scroll to position [683, 0]
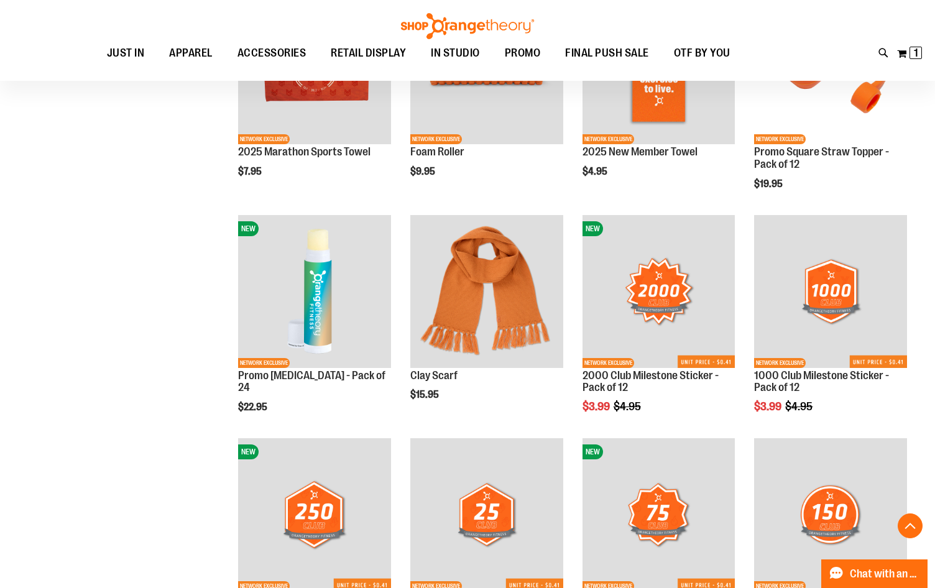
scroll to position [994, 0]
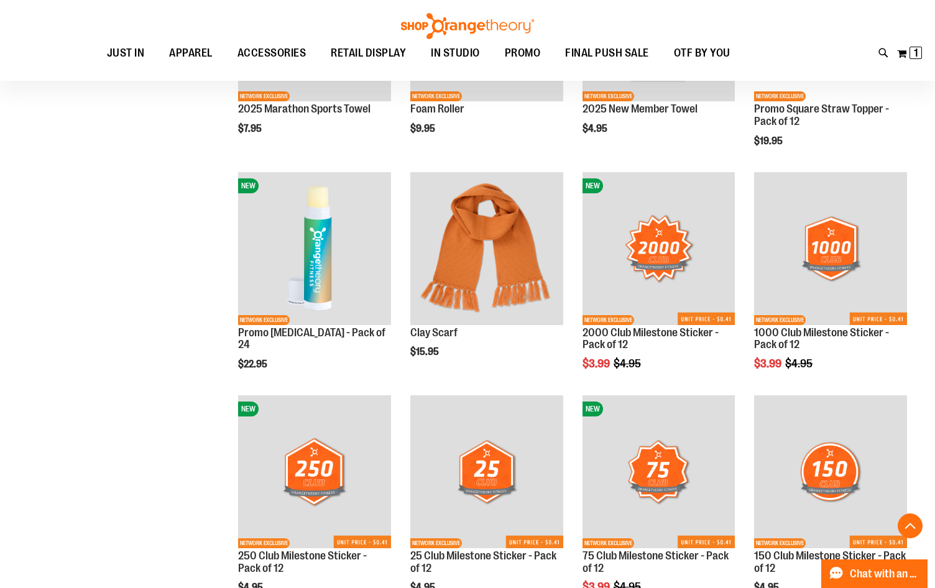
scroll to position [852, 0]
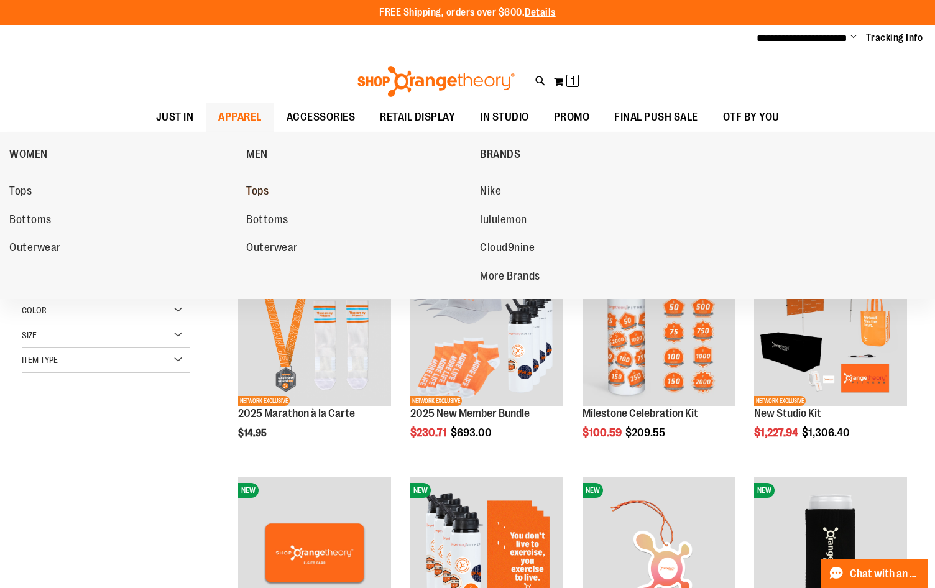
type input "**********"
click at [261, 188] on span "Tops" at bounding box center [257, 193] width 22 height 16
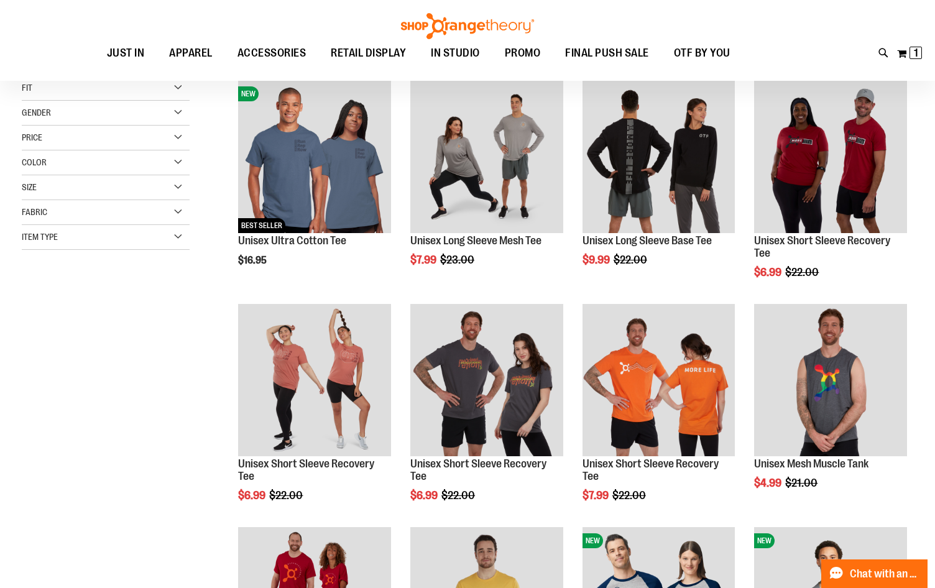
scroll to position [186, 0]
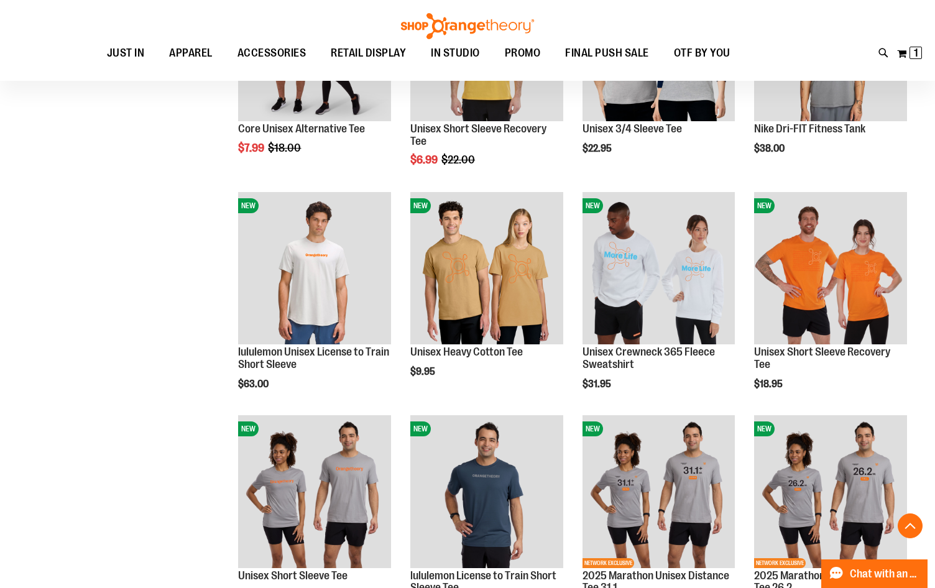
scroll to position [745, 0]
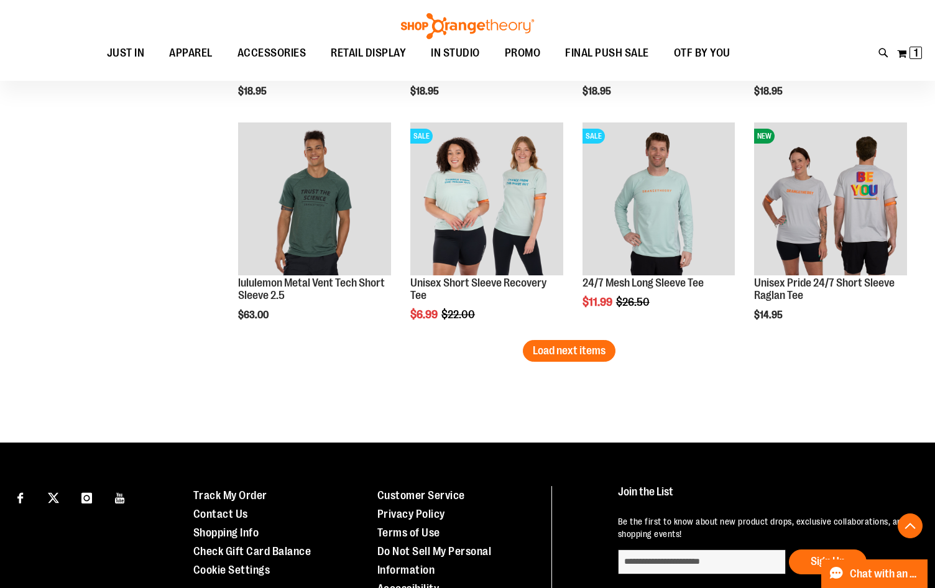
scroll to position [1989, 0]
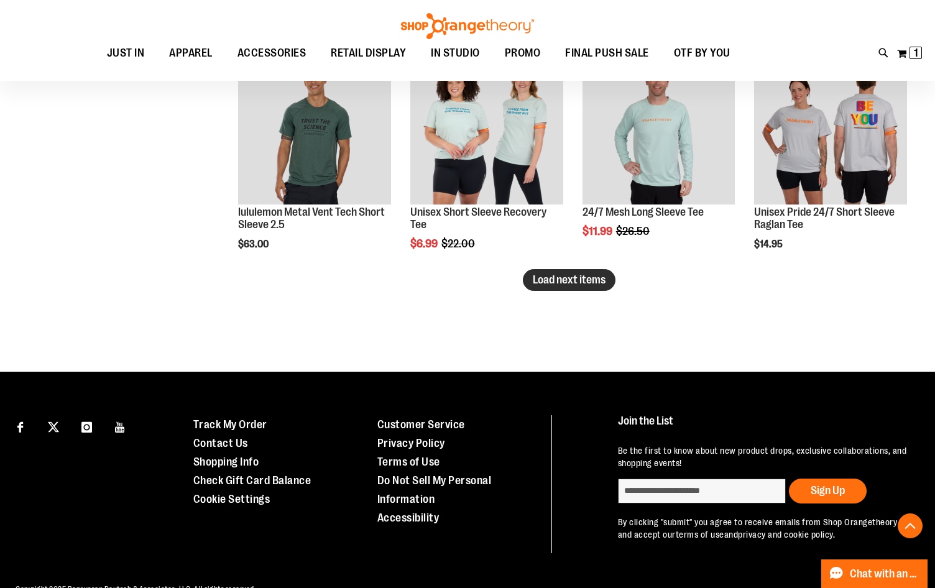
type input "**********"
click at [587, 275] on span "Load next items" at bounding box center [569, 280] width 73 height 12
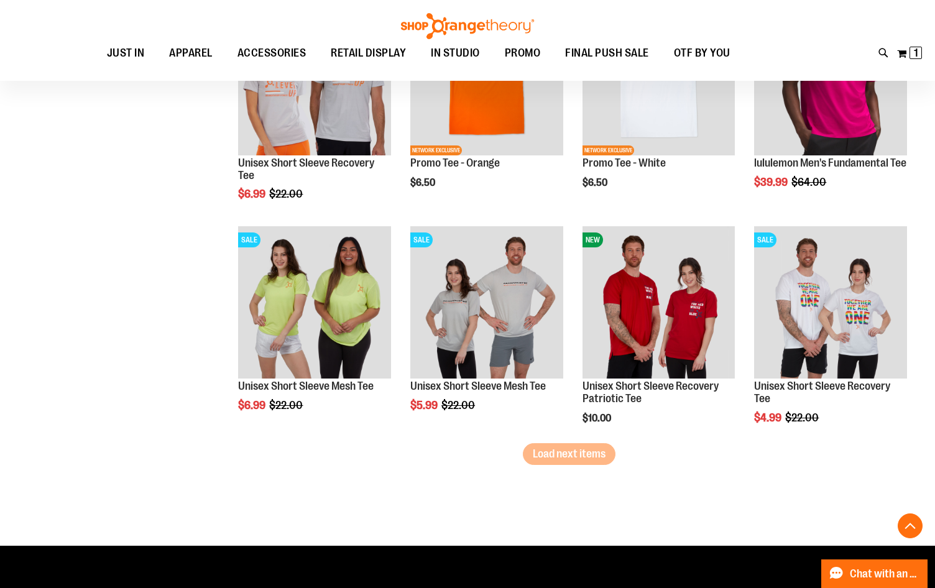
scroll to position [2486, 0]
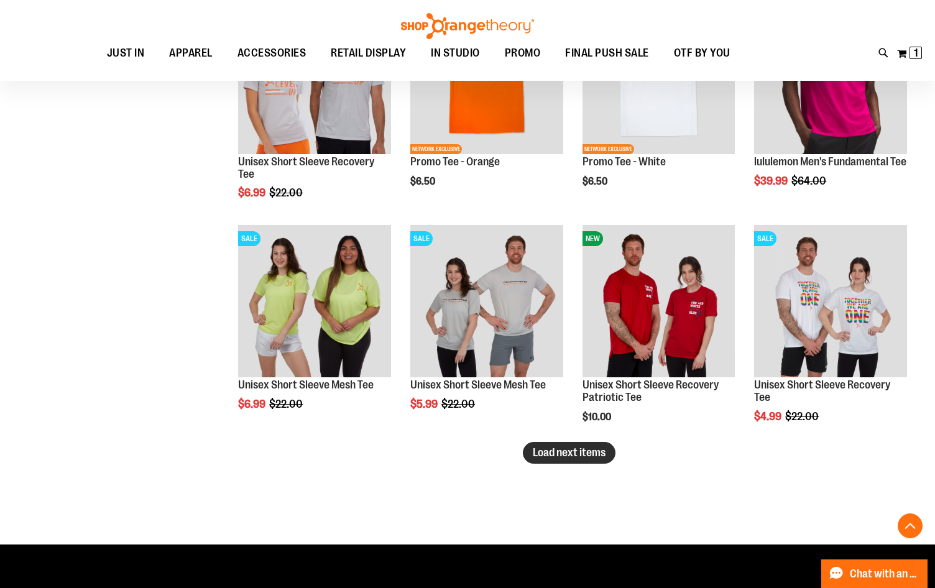
click at [593, 456] on span "Load next items" at bounding box center [569, 452] width 73 height 12
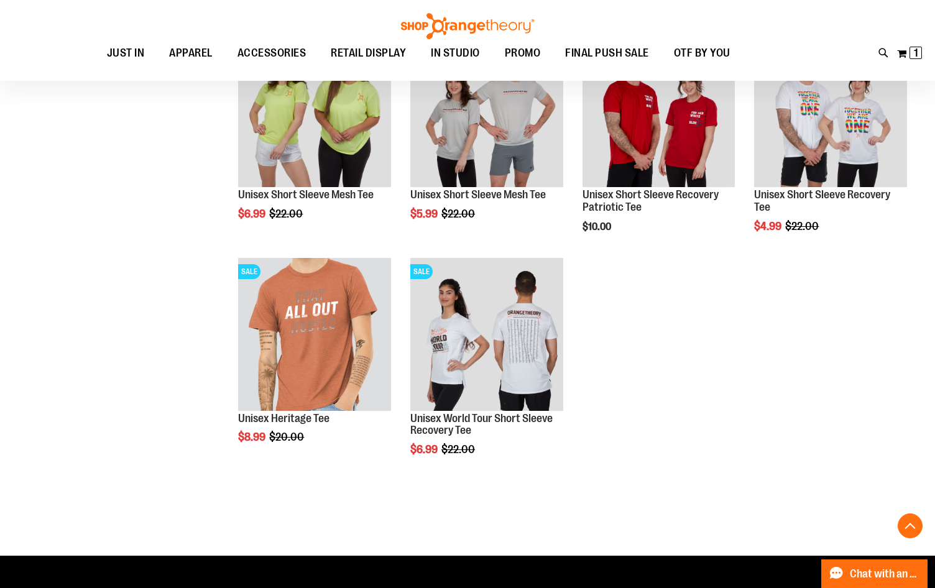
scroll to position [2735, 0]
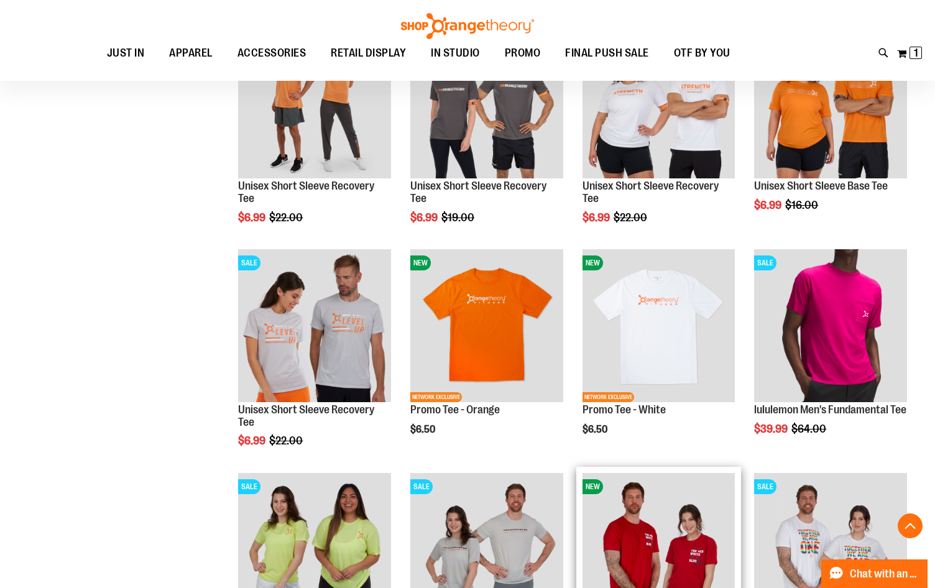
scroll to position [2238, 0]
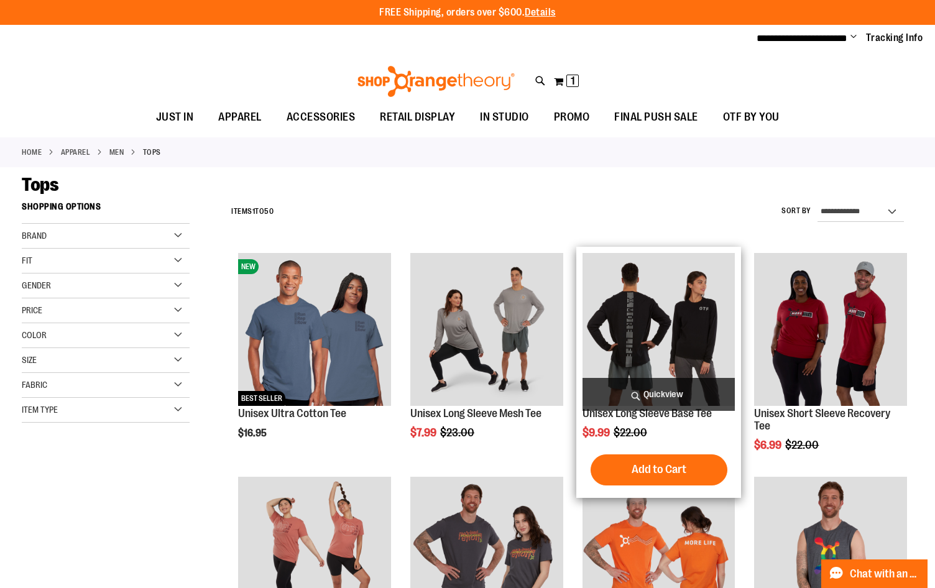
click at [672, 318] on img "product" at bounding box center [659, 329] width 153 height 153
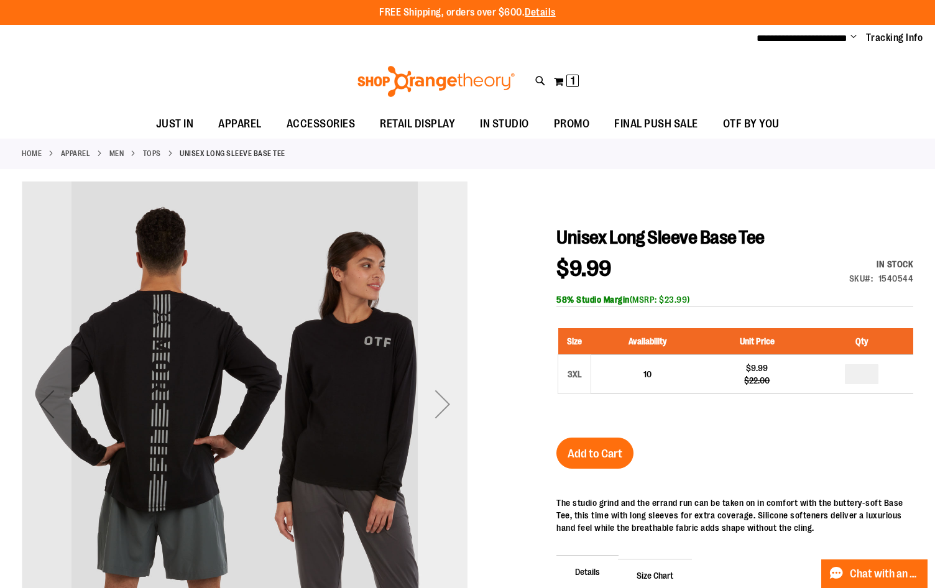
type input "**********"
click at [449, 404] on div "Next" at bounding box center [443, 404] width 50 height 50
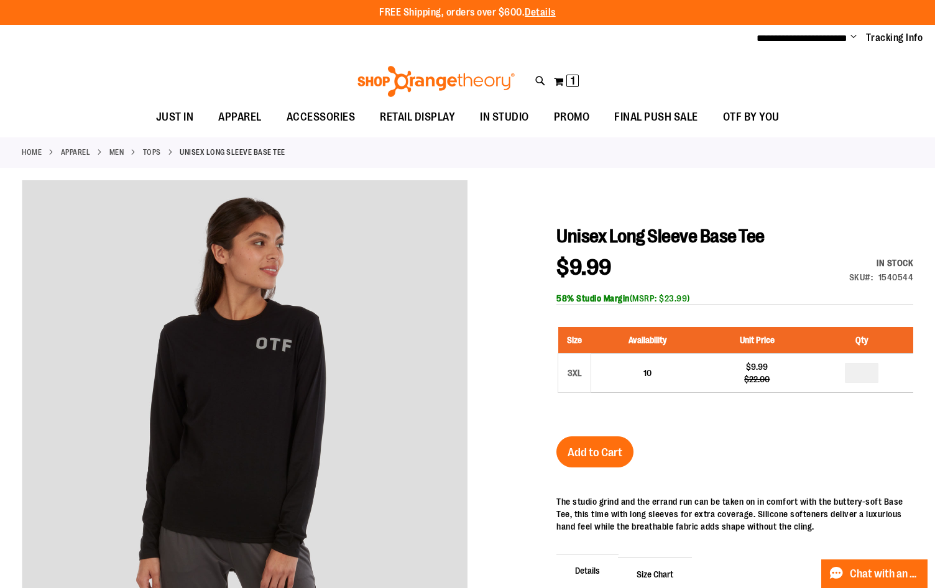
click at [847, 119] on ul "JUST IN JUST IN Balanced Basics New for Women New for Men New Accessories New B…" at bounding box center [467, 117] width 935 height 29
